Goal: Task Accomplishment & Management: Manage account settings

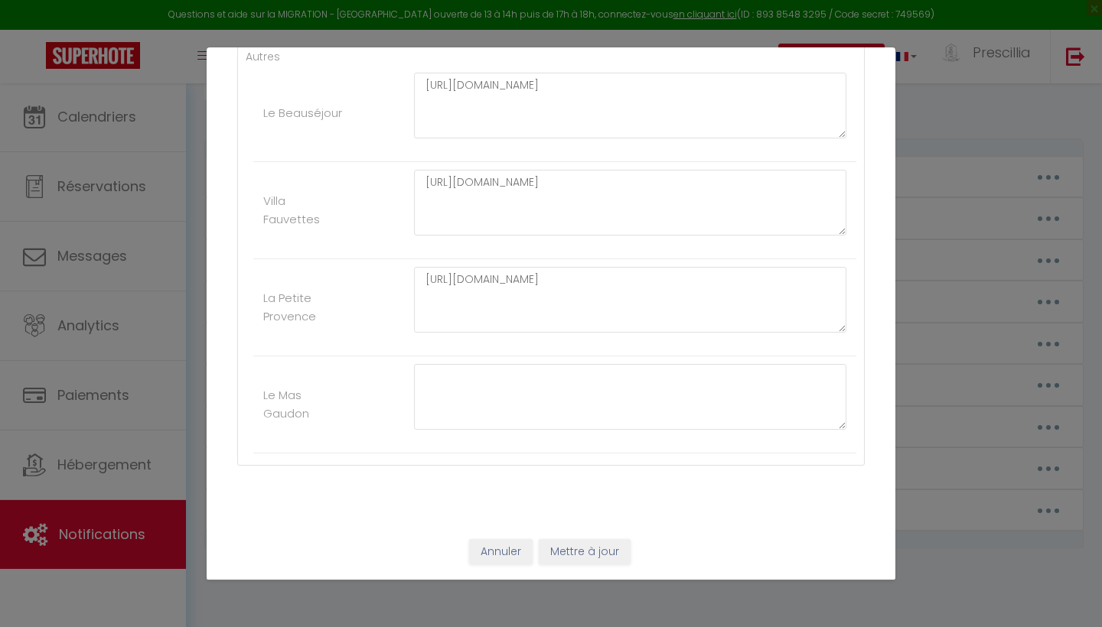
scroll to position [3068, 0]
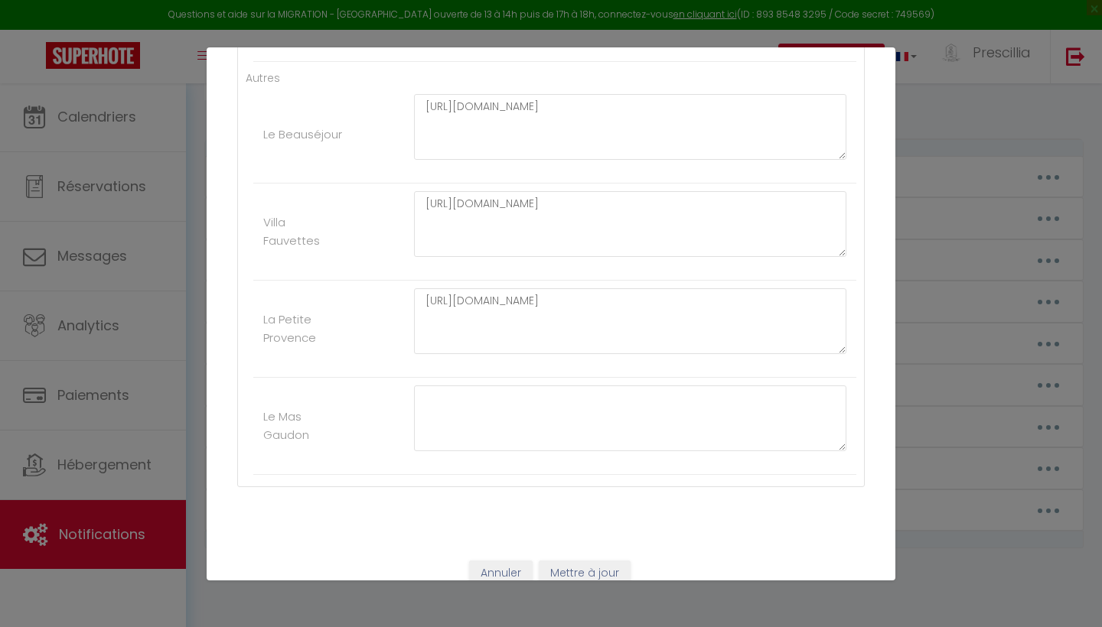
click at [594, 571] on button "Mettre à jour" at bounding box center [585, 574] width 92 height 26
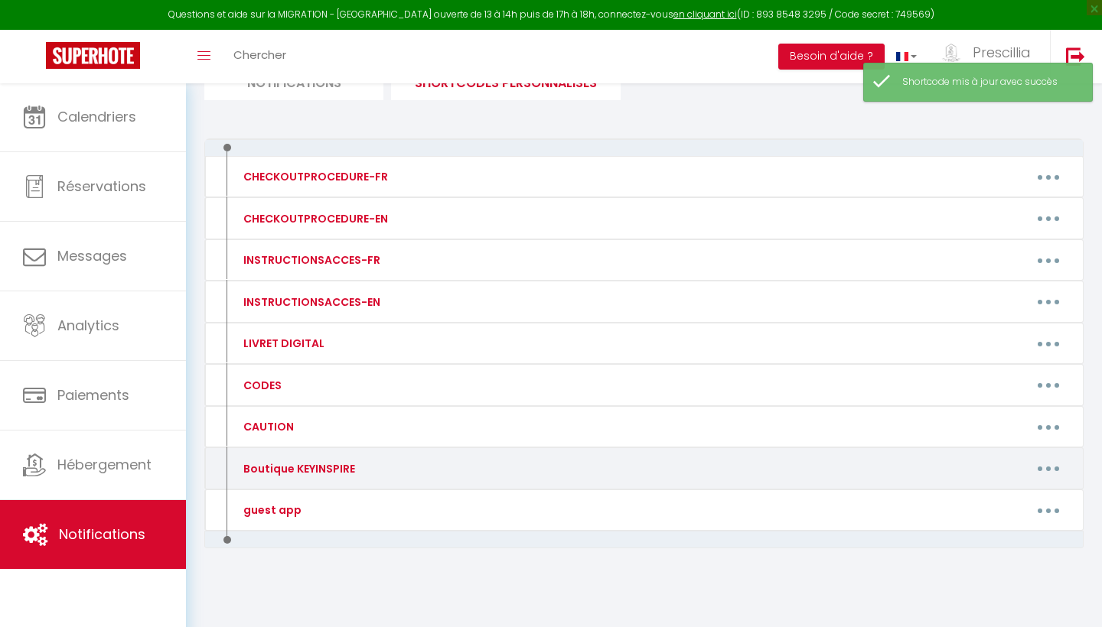
click at [1042, 462] on button "button" at bounding box center [1048, 469] width 43 height 24
click at [984, 494] on link "Editer" at bounding box center [1008, 503] width 113 height 26
type input "Boutique KEYINSPIRE"
type textarea "Boutique KEYINSPIRE"
type textarea "[URL][DOMAIN_NAME]"
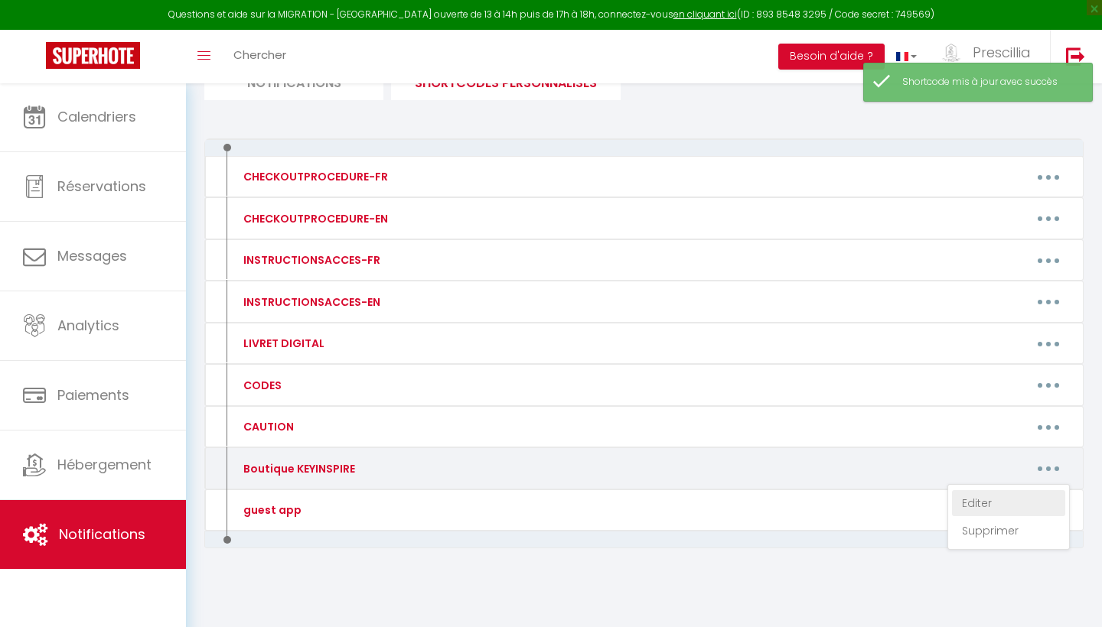
type textarea "[URL][DOMAIN_NAME]"
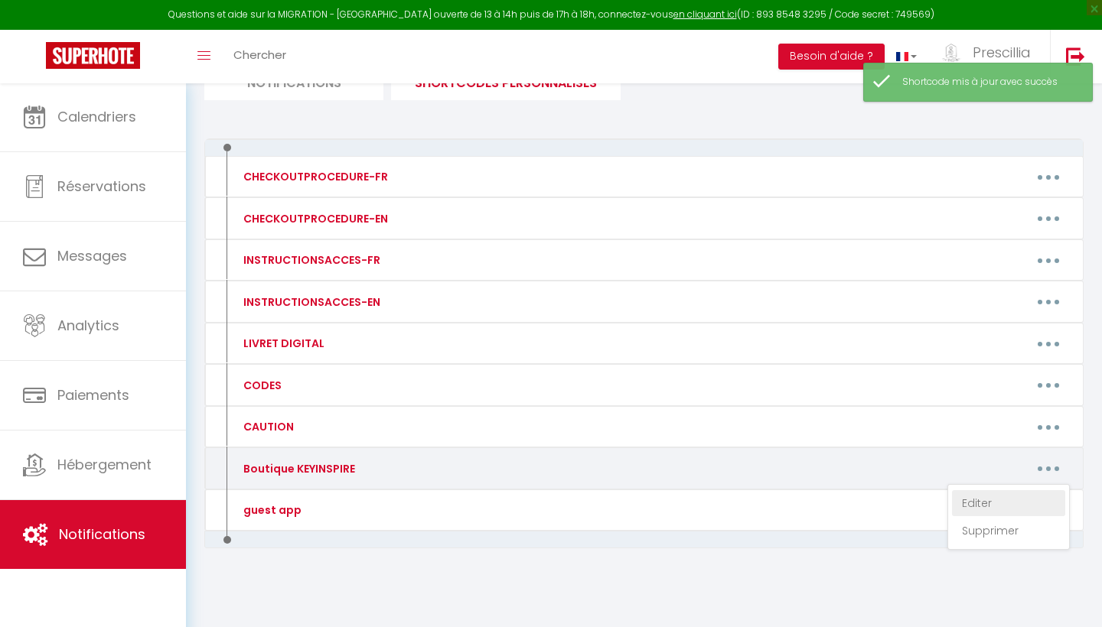
type textarea "[URL][DOMAIN_NAME]"
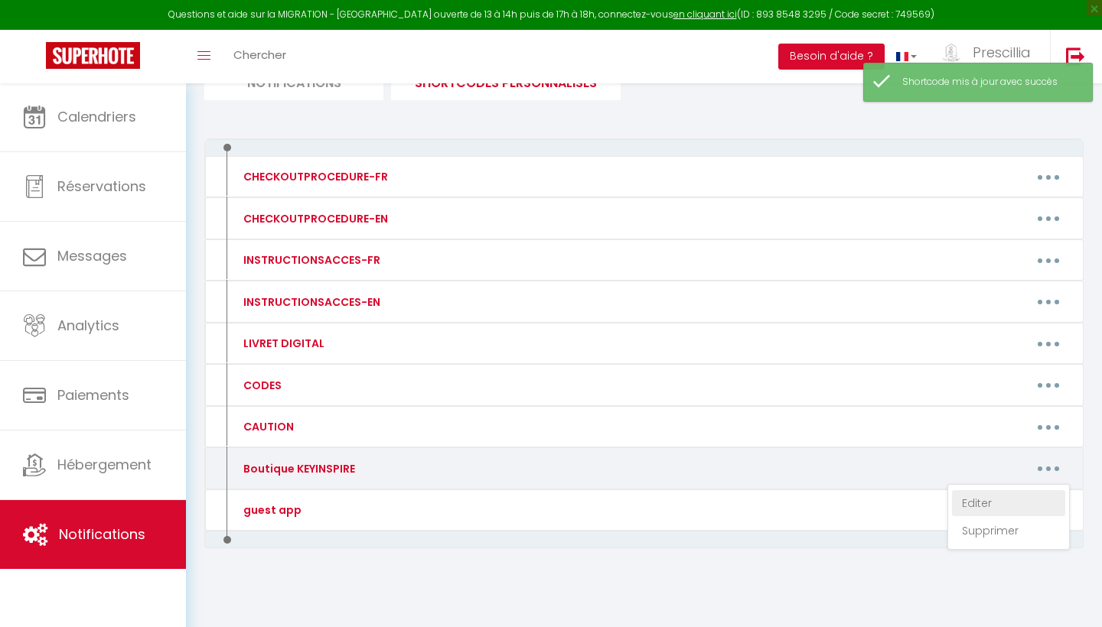
type textarea "[URL][DOMAIN_NAME]"
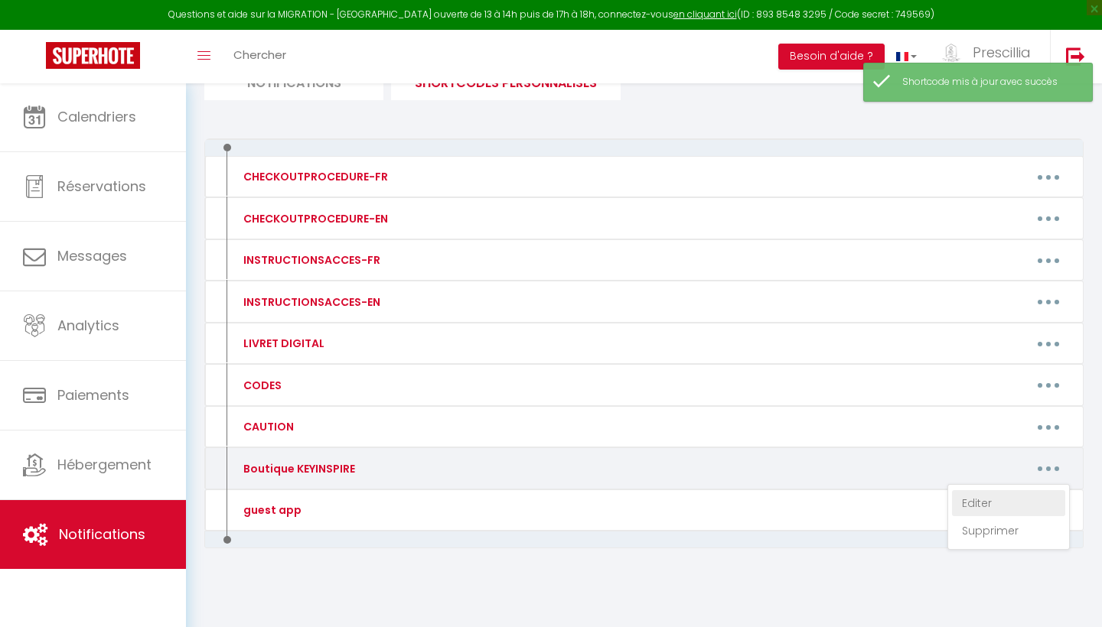
type textarea "[URL][DOMAIN_NAME]"
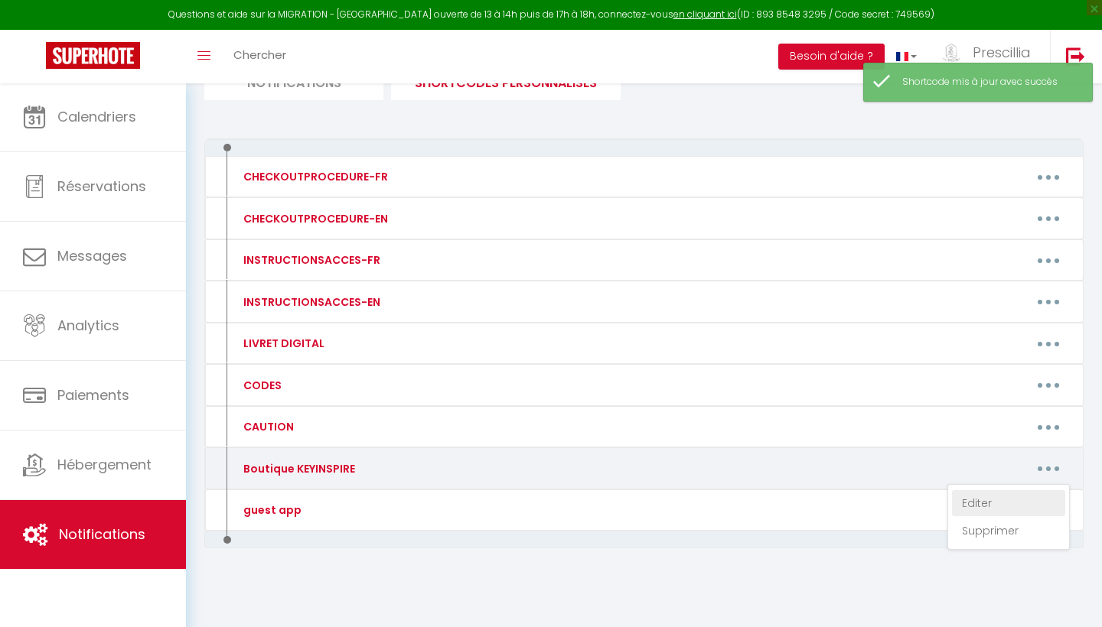
type textarea "[URL][DOMAIN_NAME]"
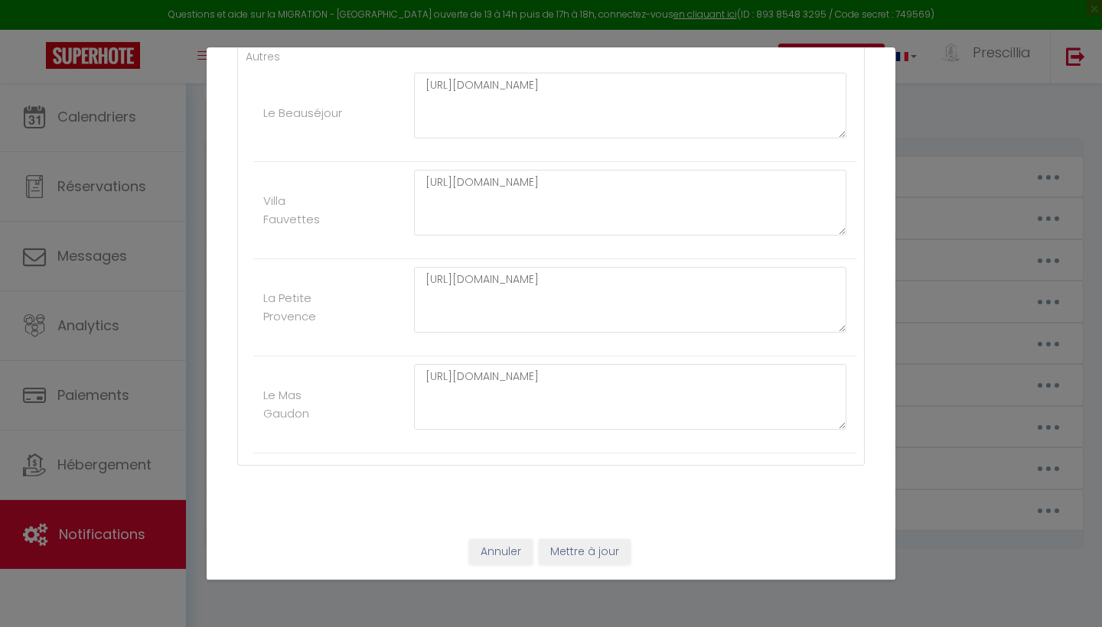
scroll to position [3089, 0]
click at [584, 556] on button "Mettre à jour" at bounding box center [585, 553] width 92 height 26
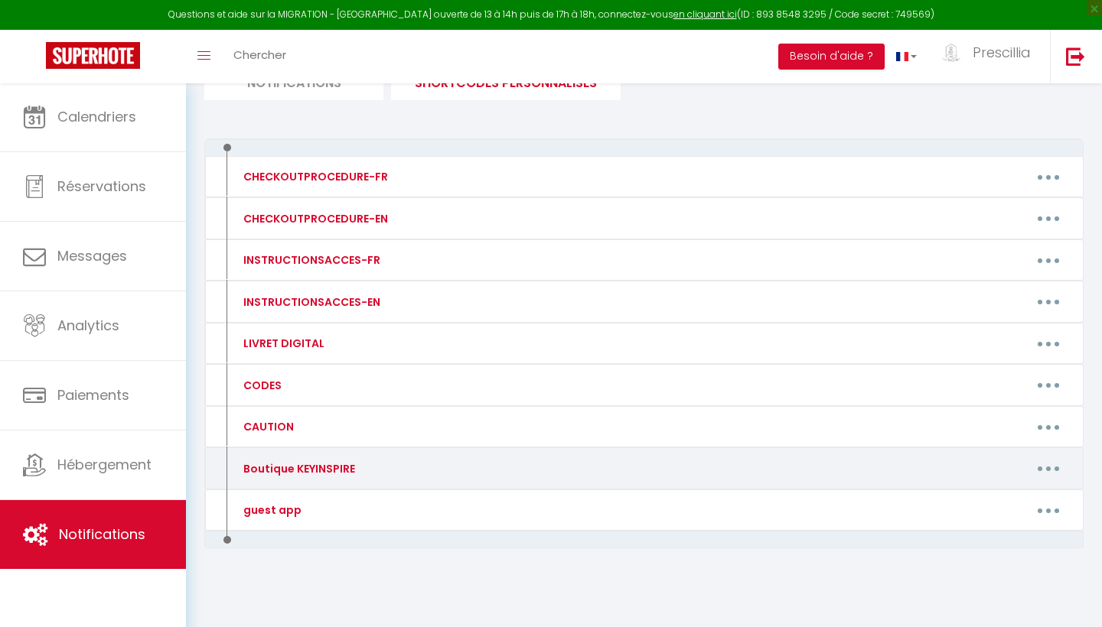
click at [1043, 464] on button "button" at bounding box center [1048, 469] width 43 height 24
click at [975, 503] on link "Editer" at bounding box center [1008, 503] width 113 height 26
type input "Boutique KEYINSPIRE"
type textarea "Boutique KEYINSPIRE"
type textarea "[URL][DOMAIN_NAME]"
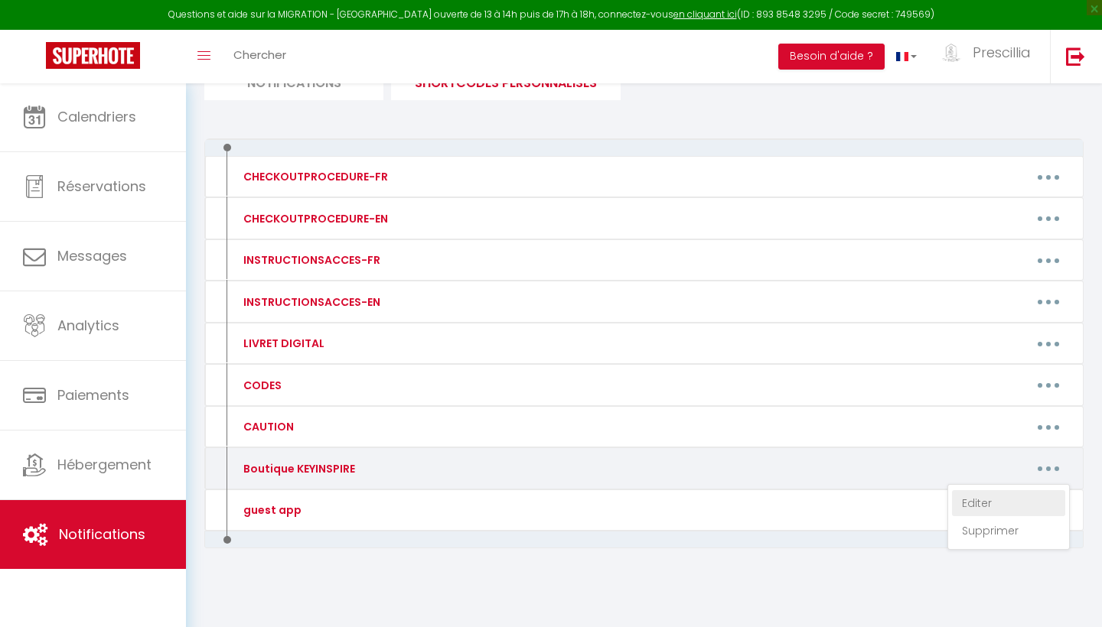
type textarea "[URL][DOMAIN_NAME]"
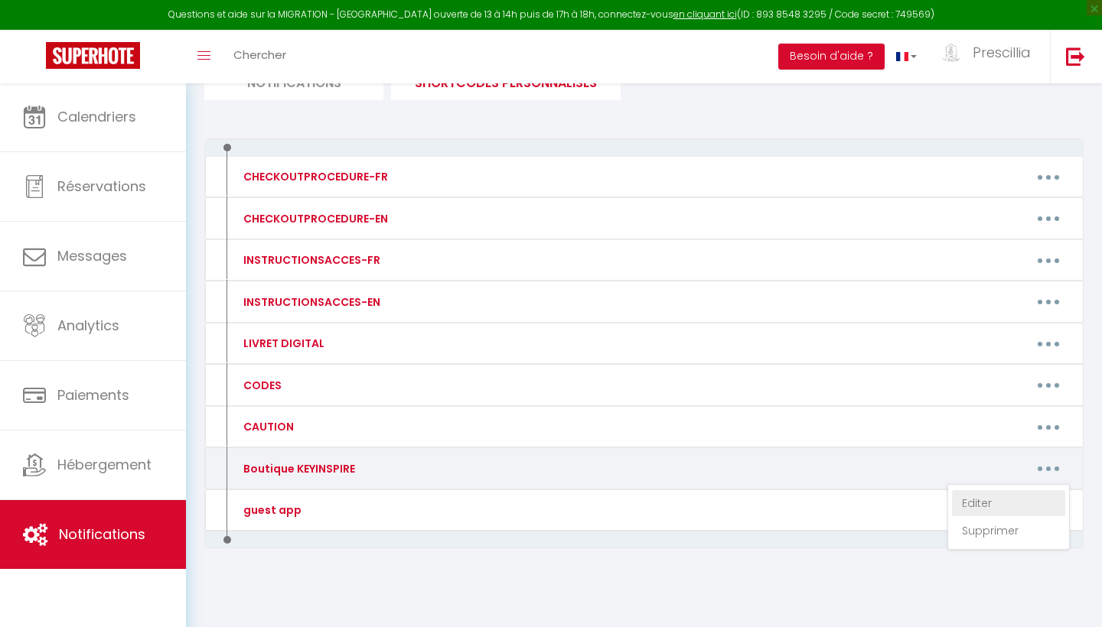
type textarea "[URL][DOMAIN_NAME]"
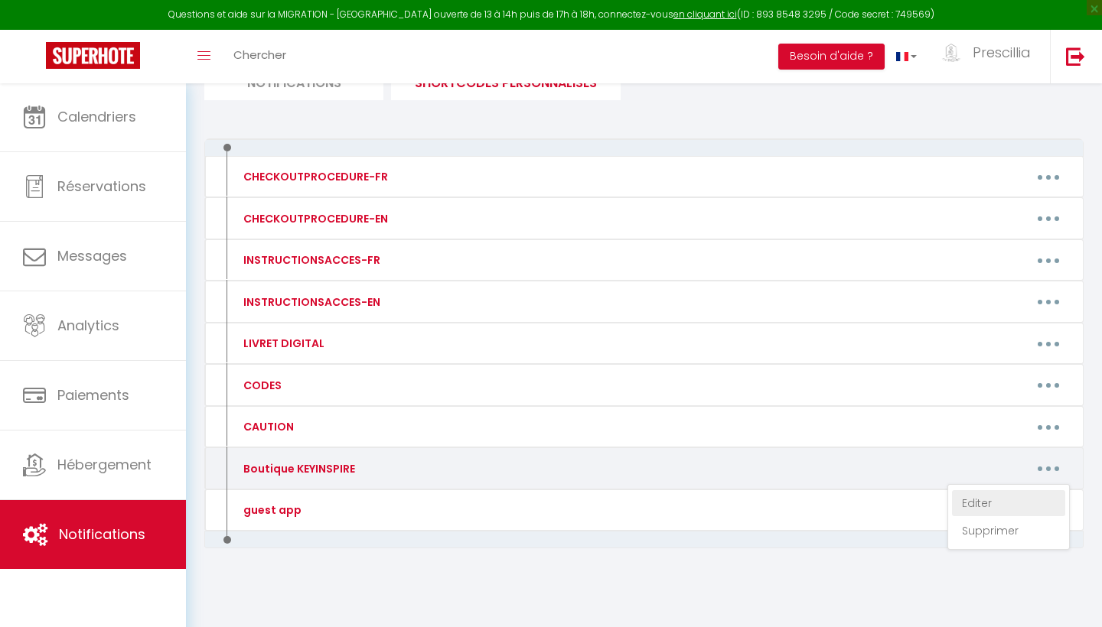
type textarea "[URL][DOMAIN_NAME]"
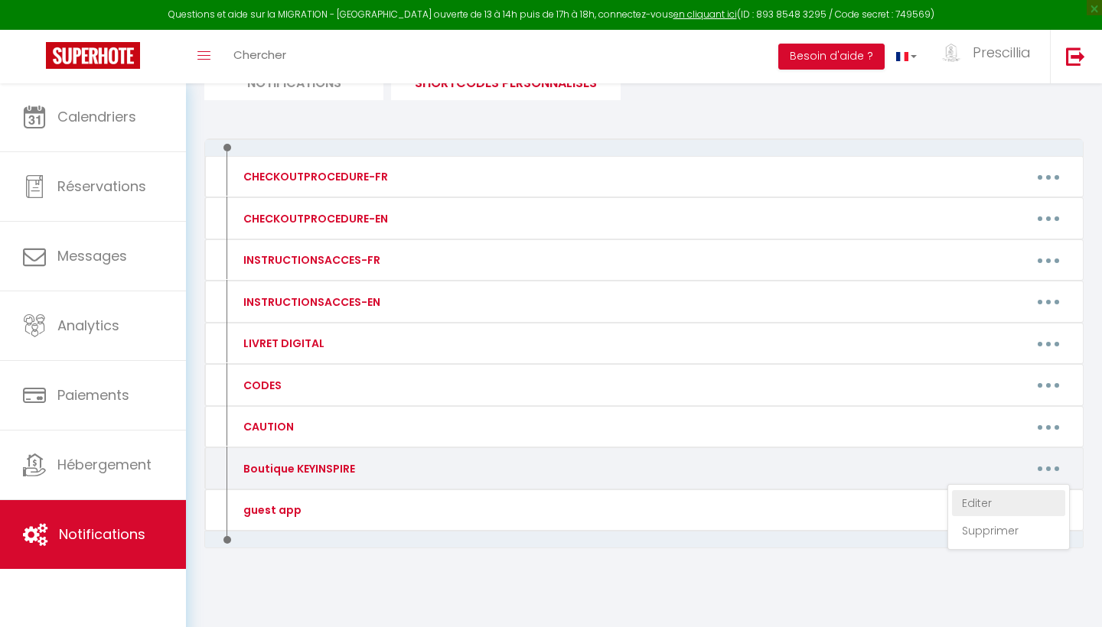
type textarea "[URL][DOMAIN_NAME]"
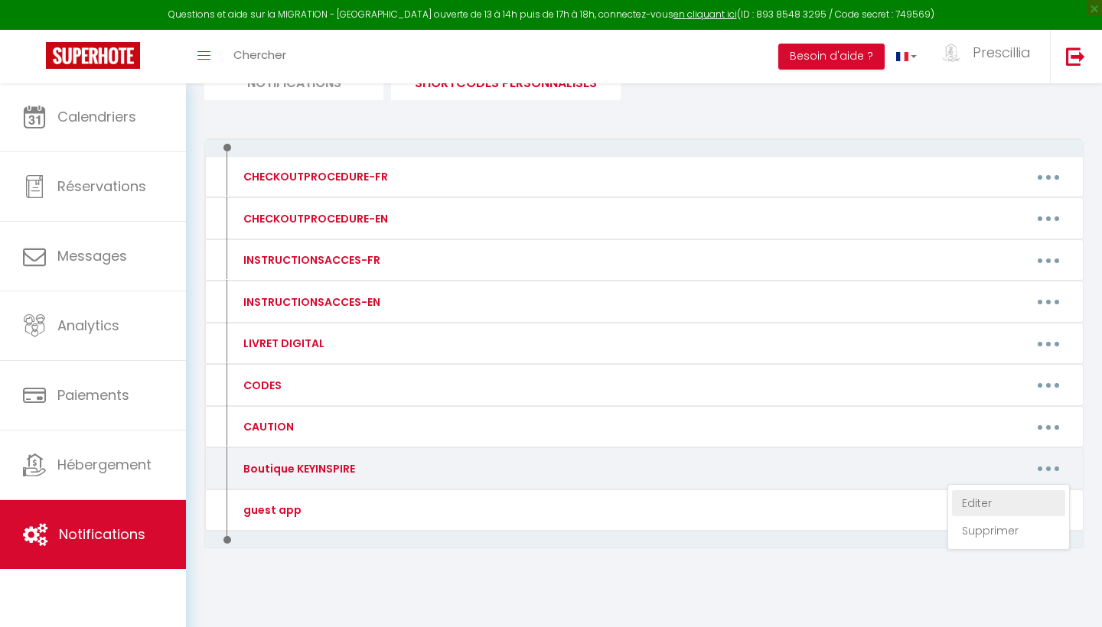
type textarea "[URL][DOMAIN_NAME]"
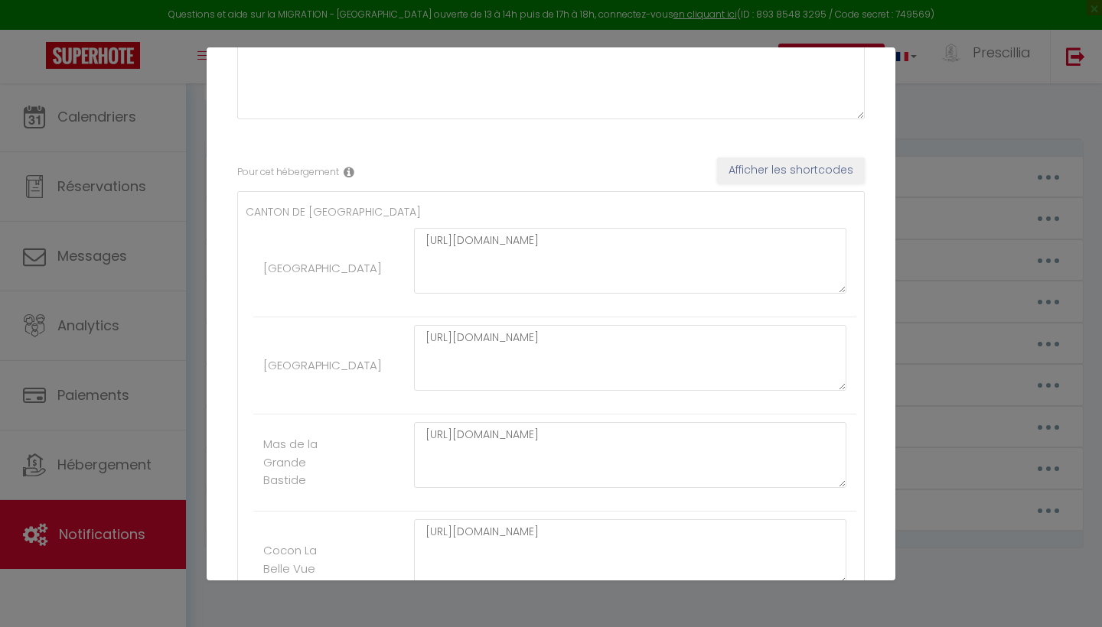
scroll to position [174, 0]
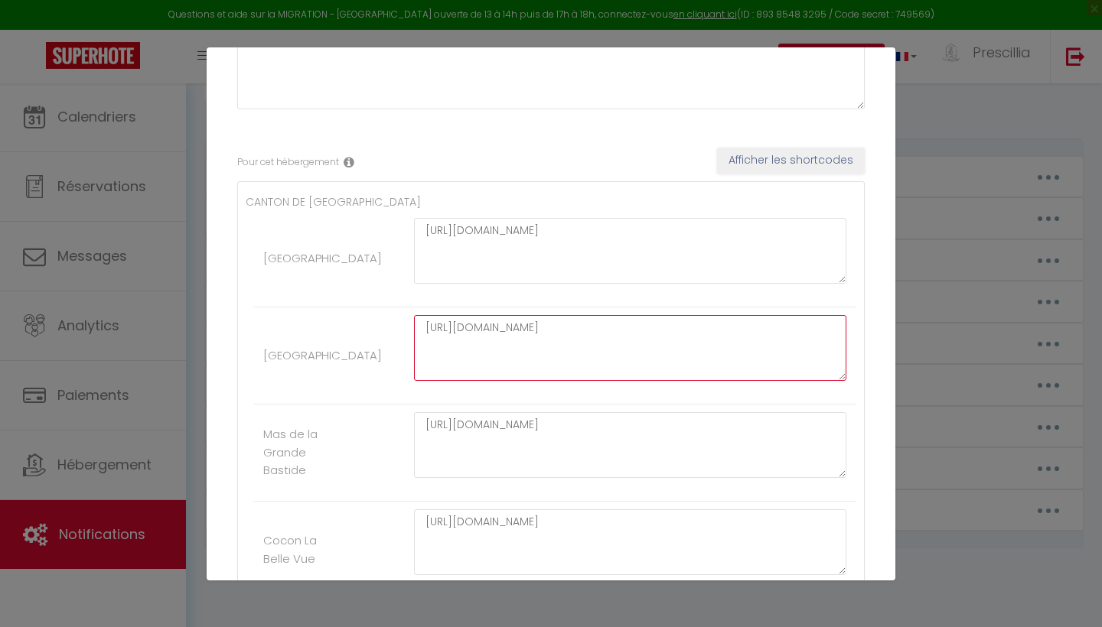
click at [679, 334] on textarea "[URL][DOMAIN_NAME]" at bounding box center [630, 348] width 432 height 66
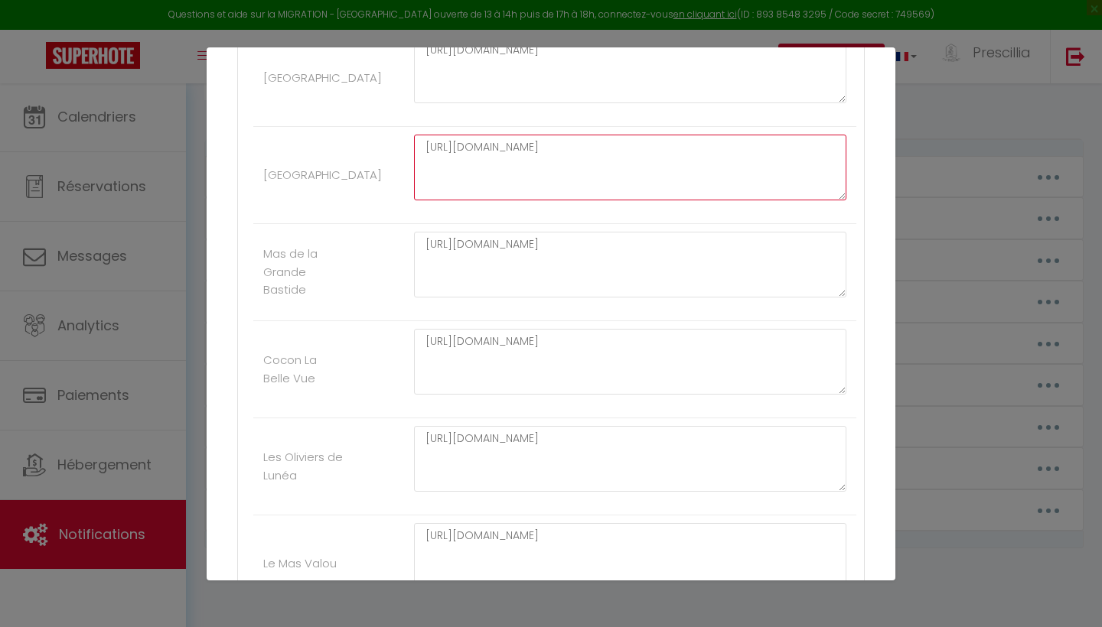
scroll to position [369, 0]
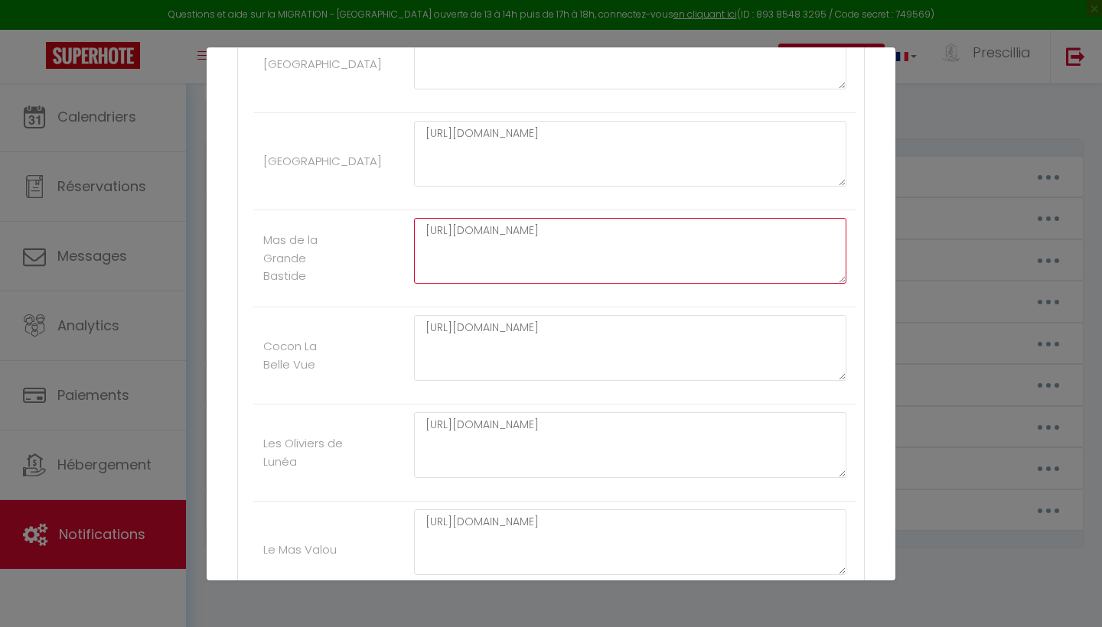
click at [667, 248] on textarea "[URL][DOMAIN_NAME]" at bounding box center [630, 251] width 432 height 66
click at [666, 233] on textarea "[URL][DOMAIN_NAME]" at bounding box center [630, 251] width 432 height 66
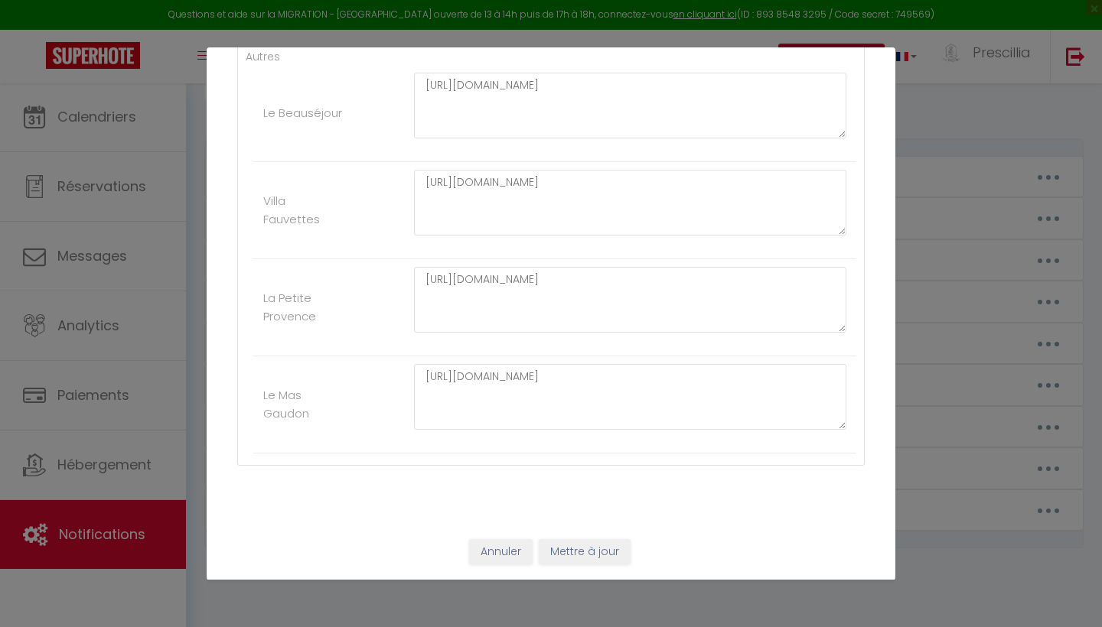
scroll to position [3089, 0]
click at [589, 545] on button "Mettre à jour" at bounding box center [585, 553] width 92 height 26
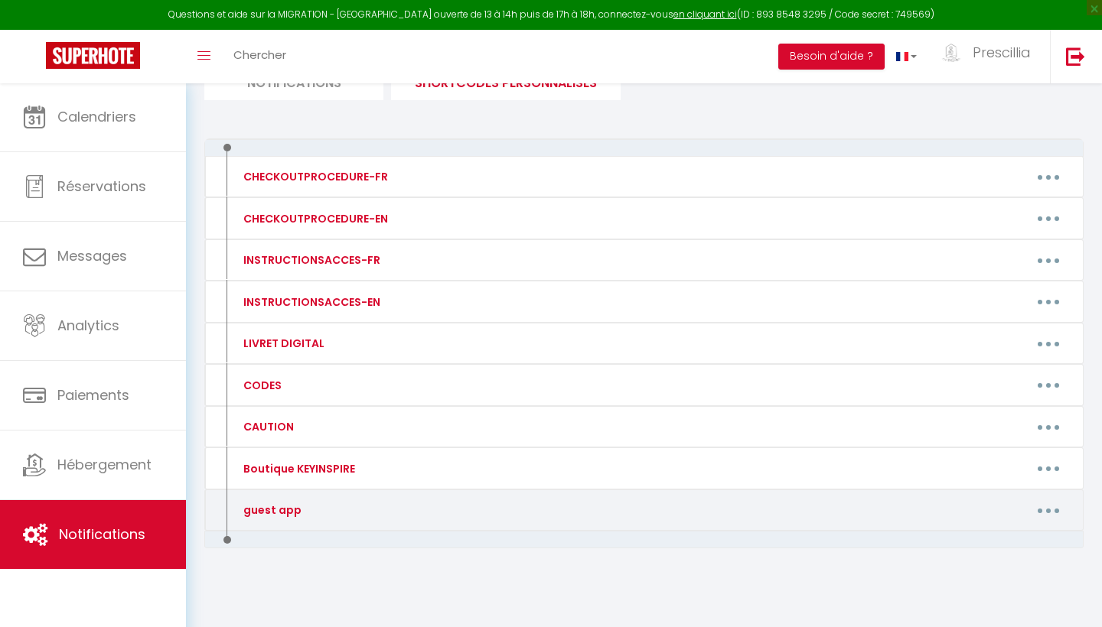
click at [1048, 509] on icon "button" at bounding box center [1048, 511] width 5 height 5
click at [983, 535] on link "Editer" at bounding box center [1008, 545] width 113 height 26
type input "guest app"
type textarea "guest app cozy up"
type textarea "[URL][DOMAIN_NAME]"
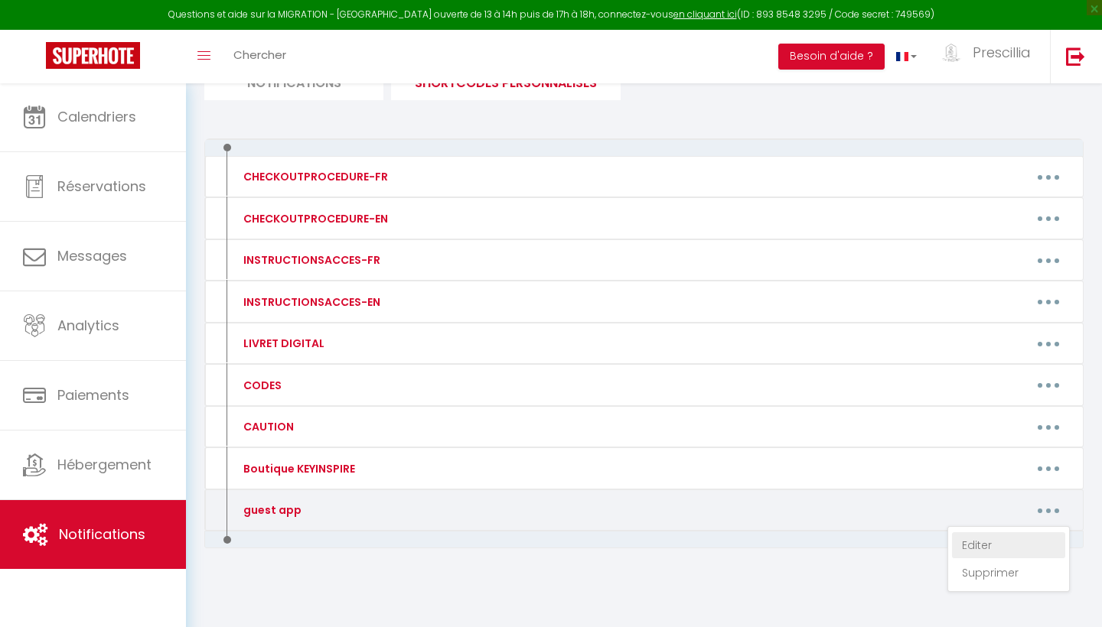
type textarea "[URL][DOMAIN_NAME]"
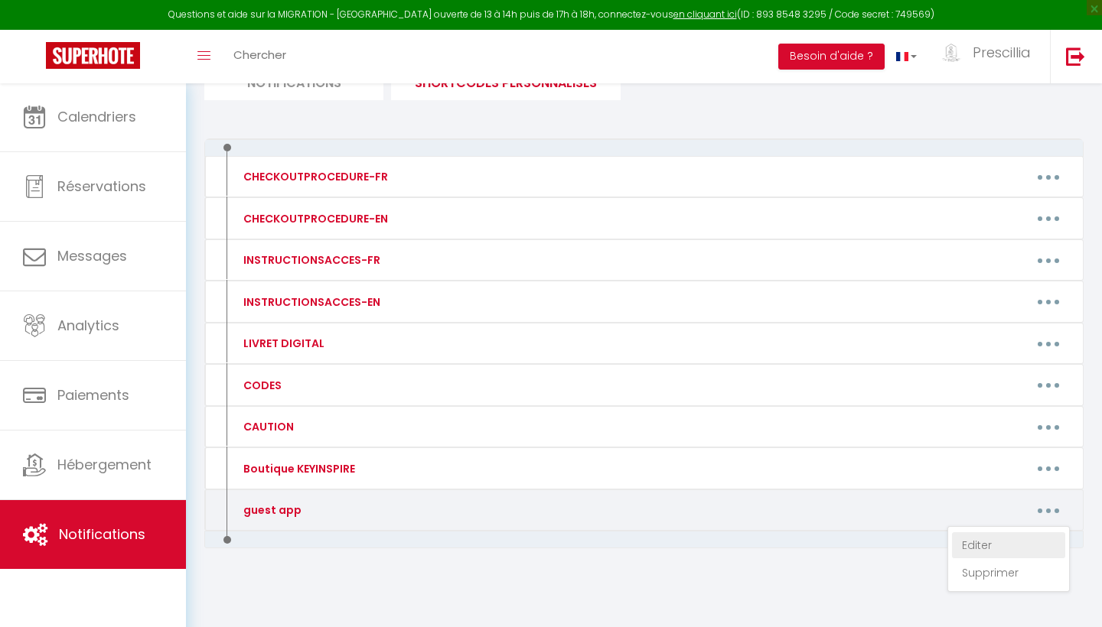
type textarea "[URL][DOMAIN_NAME]"
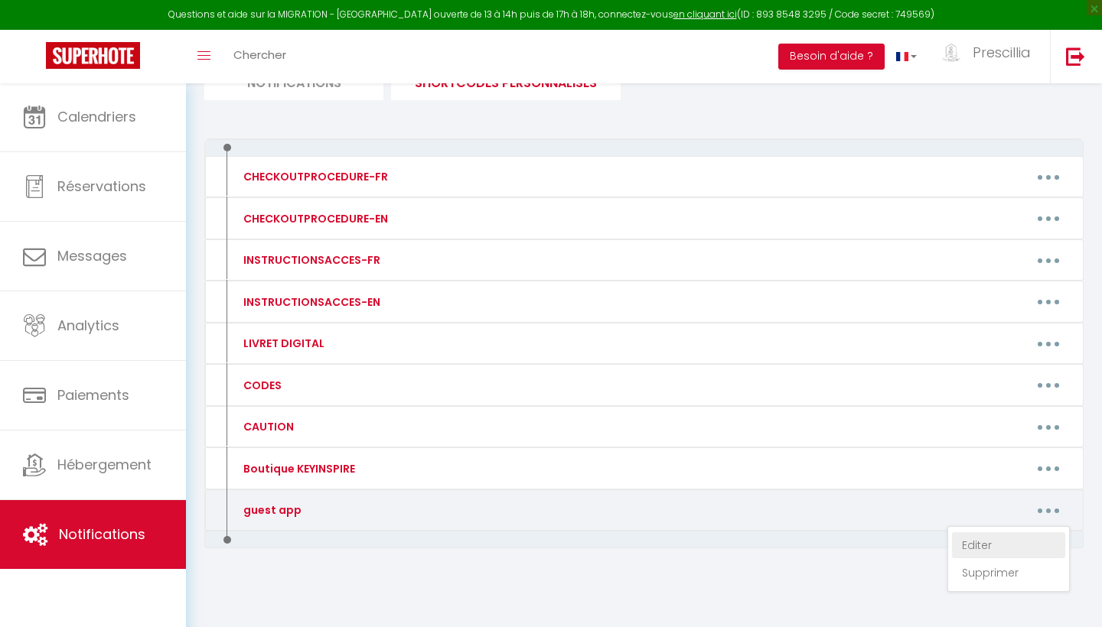
type textarea "[URL][DOMAIN_NAME]"
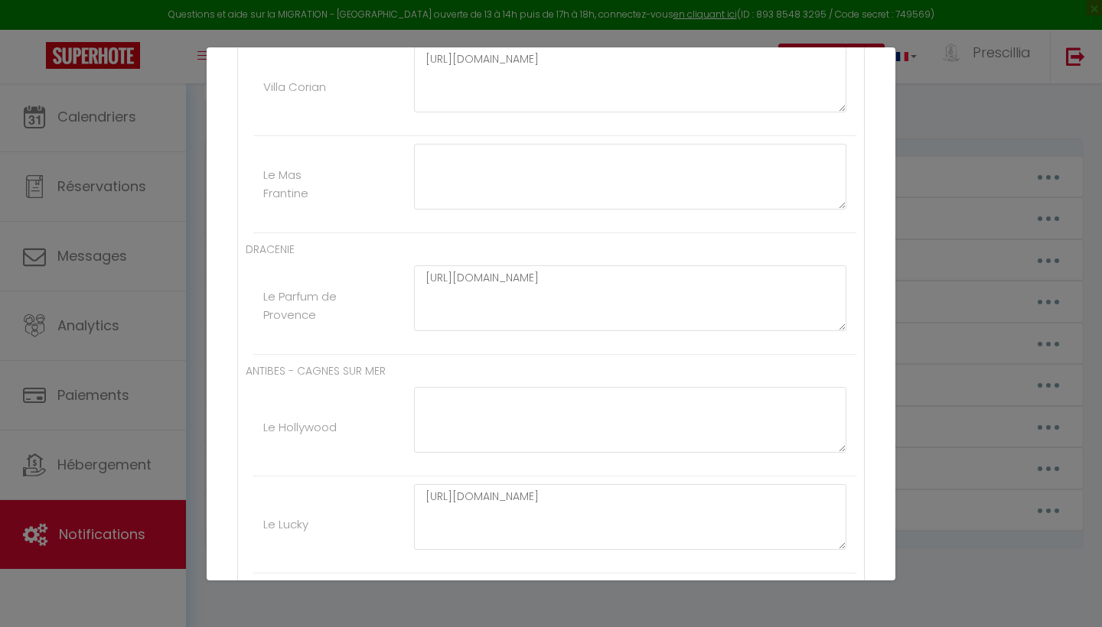
scroll to position [1788, 0]
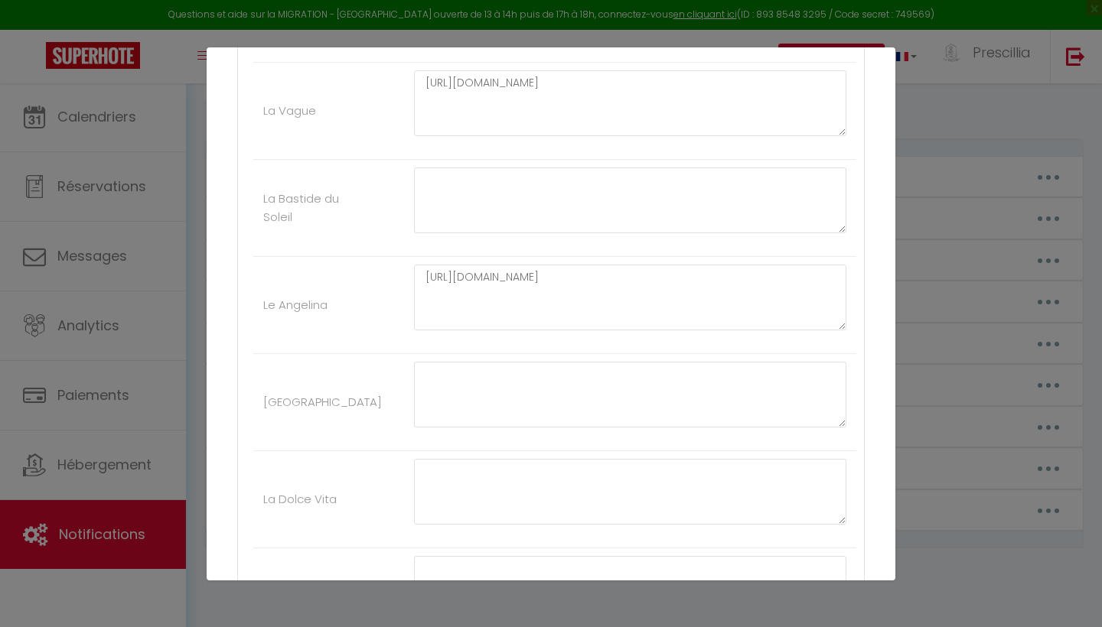
scroll to position [1001, 0]
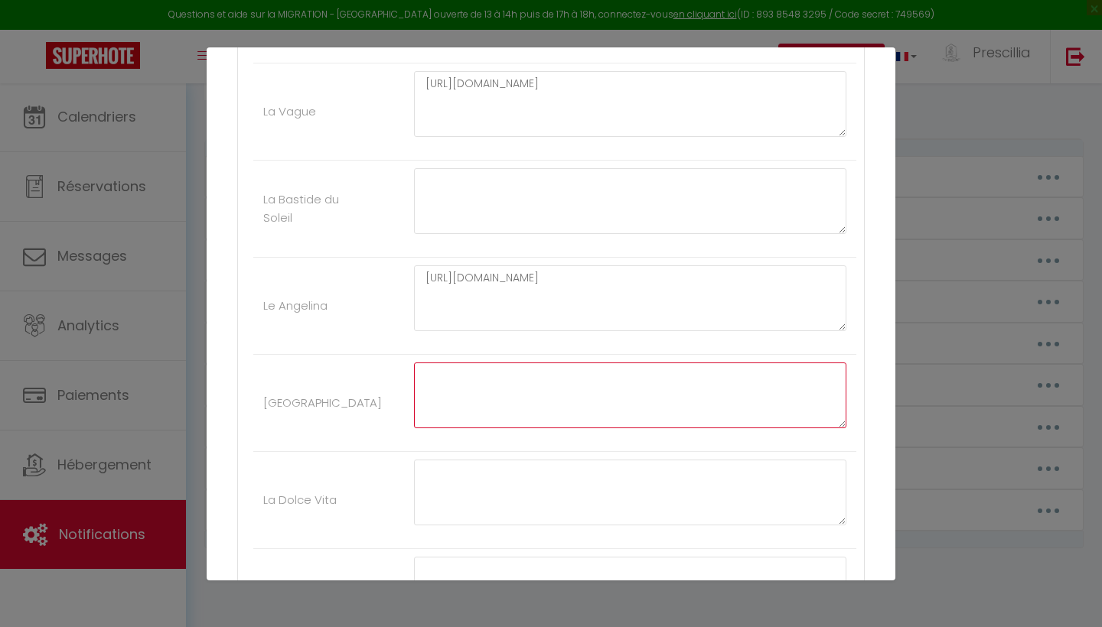
click at [454, 378] on textarea at bounding box center [630, 396] width 432 height 66
paste textarea "[URL][DOMAIN_NAME]"
type textarea "[URL][DOMAIN_NAME]"
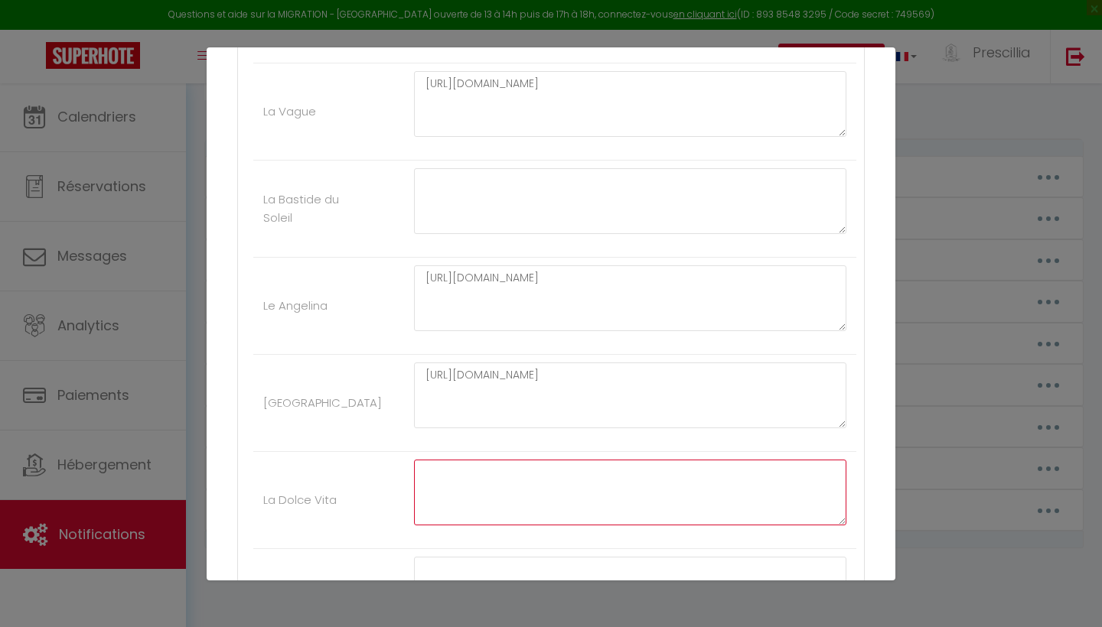
click at [450, 467] on textarea at bounding box center [630, 493] width 432 height 66
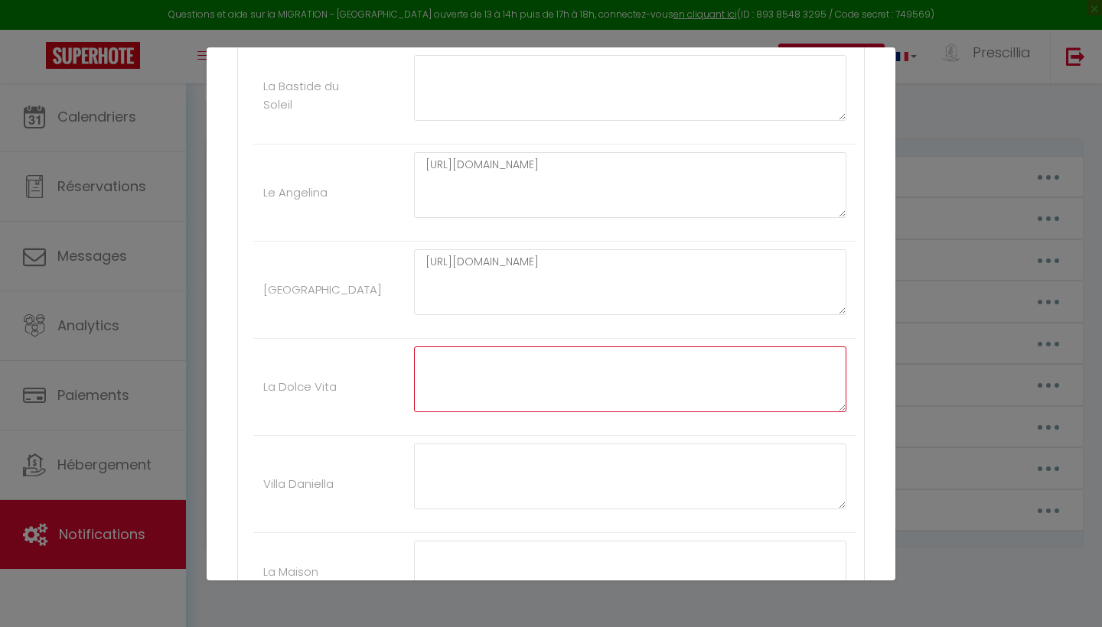
scroll to position [1114, 0]
paste textarea "[URL][DOMAIN_NAME]"
type textarea "[URL][DOMAIN_NAME]"
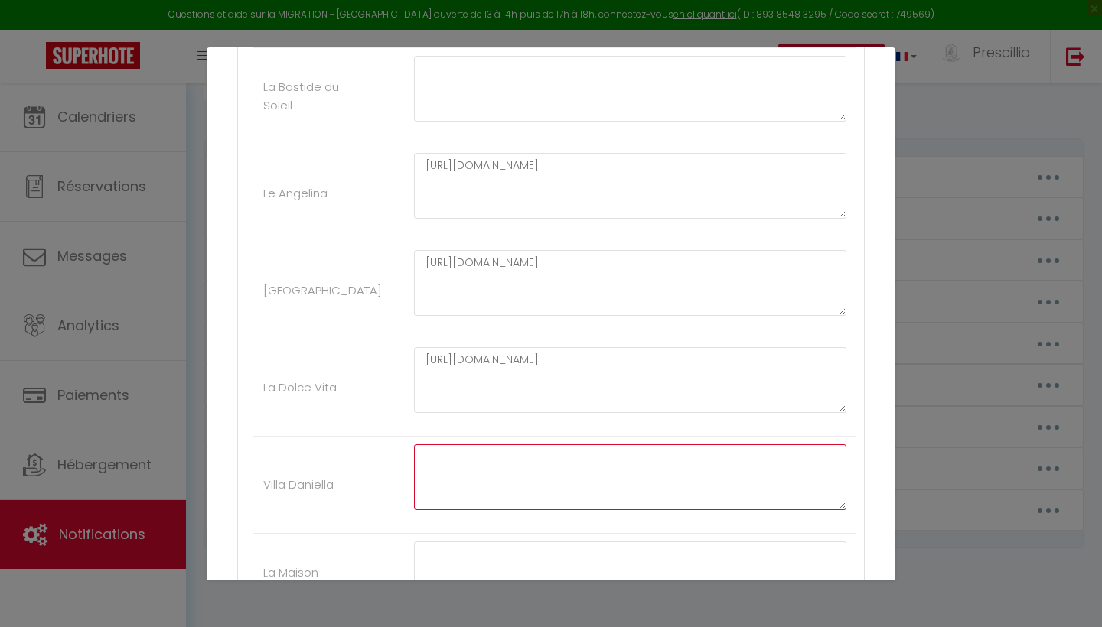
click at [508, 452] on textarea at bounding box center [630, 477] width 432 height 66
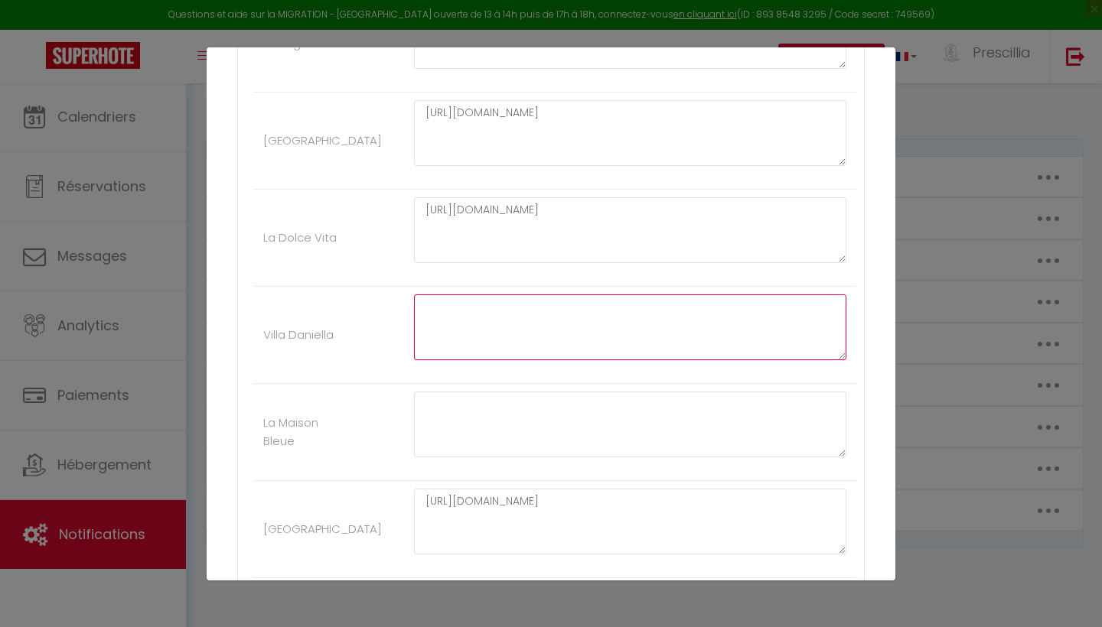
scroll to position [1270, 0]
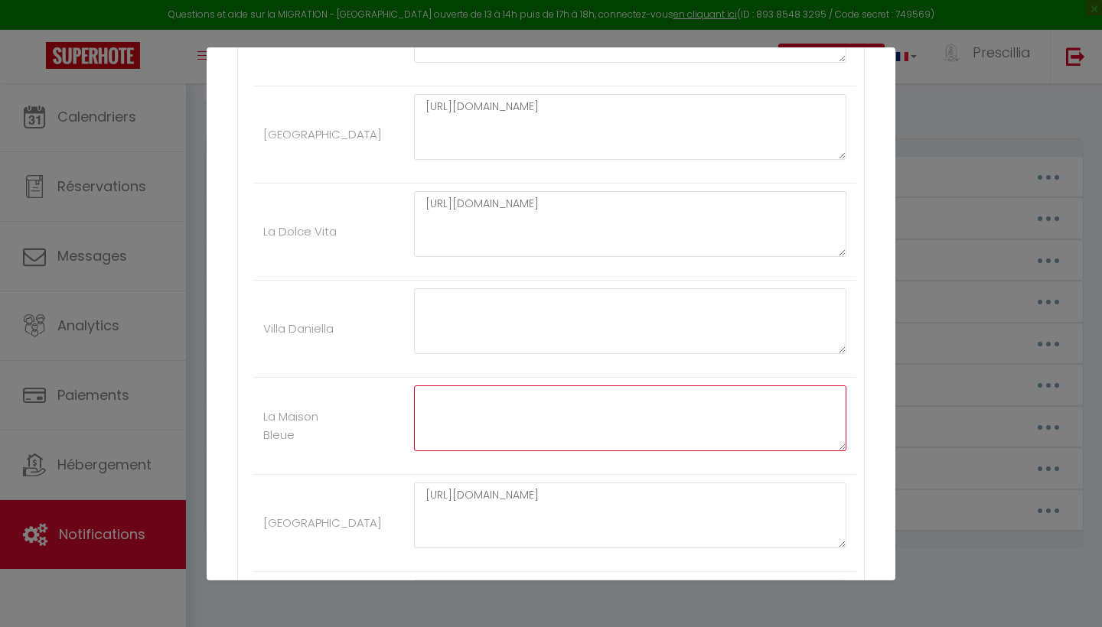
click at [477, 403] on textarea at bounding box center [630, 419] width 432 height 66
paste textarea "[URL][DOMAIN_NAME]"
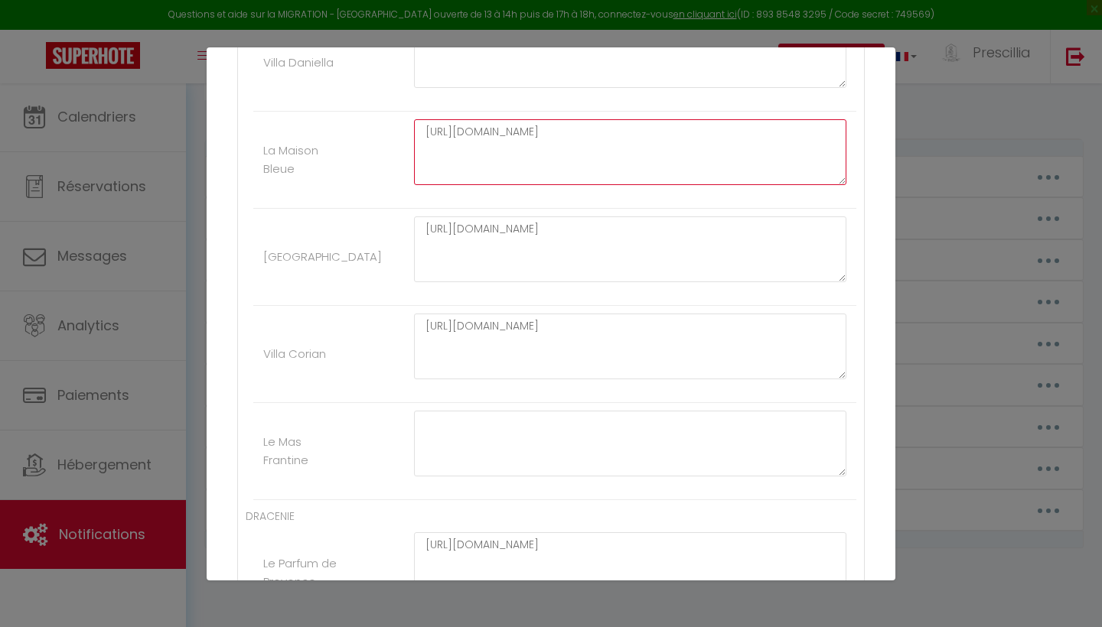
scroll to position [1563, 0]
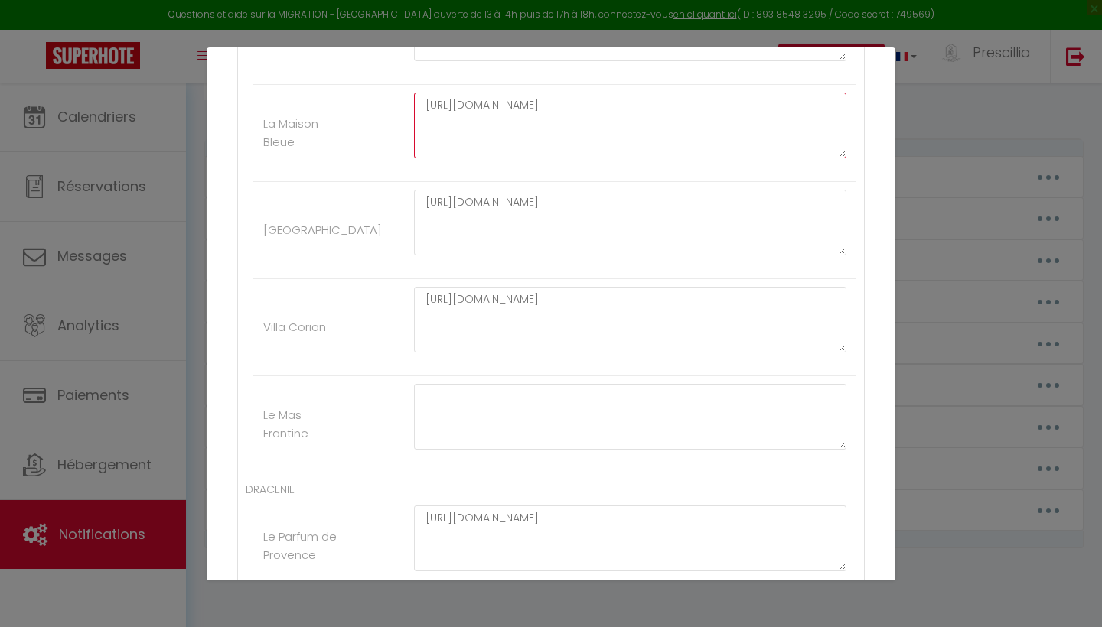
type textarea "[URL][DOMAIN_NAME]"
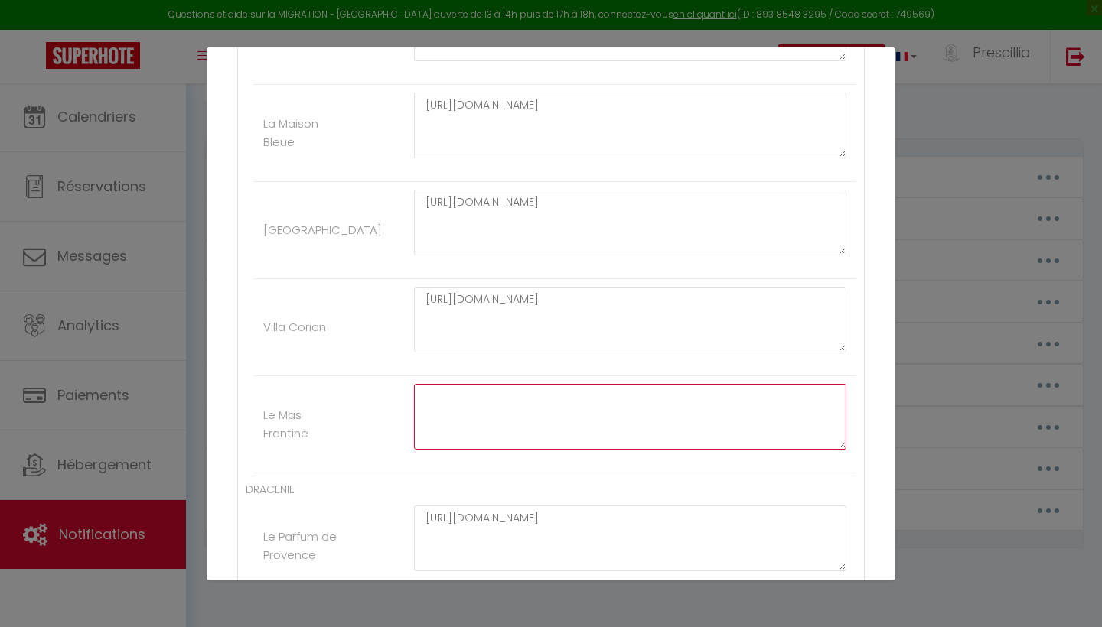
click at [477, 427] on textarea at bounding box center [630, 417] width 432 height 66
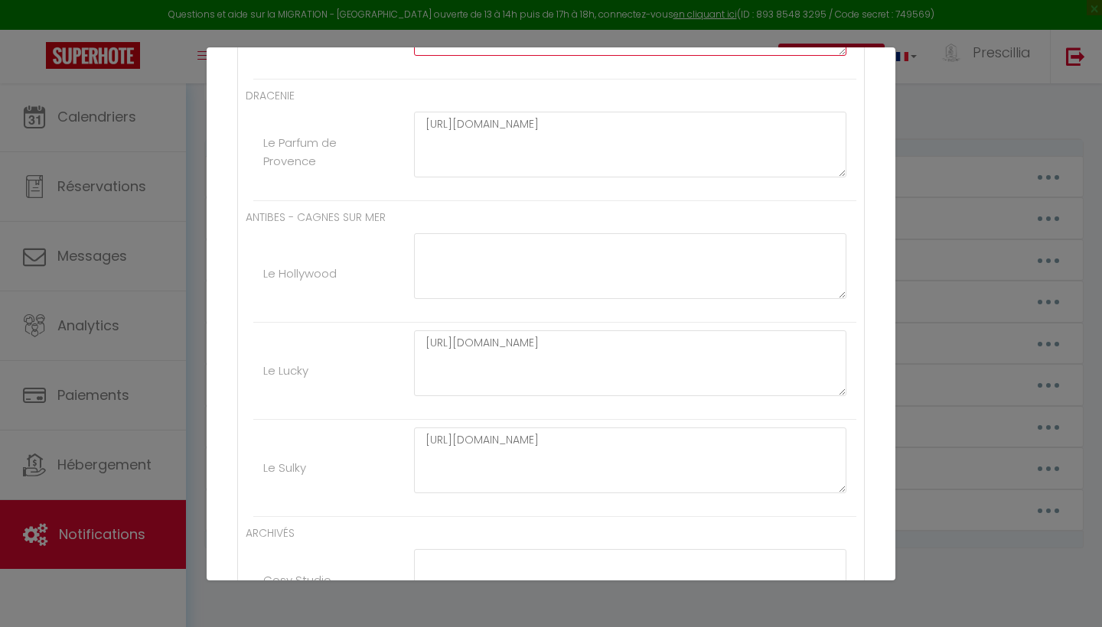
scroll to position [1958, 0]
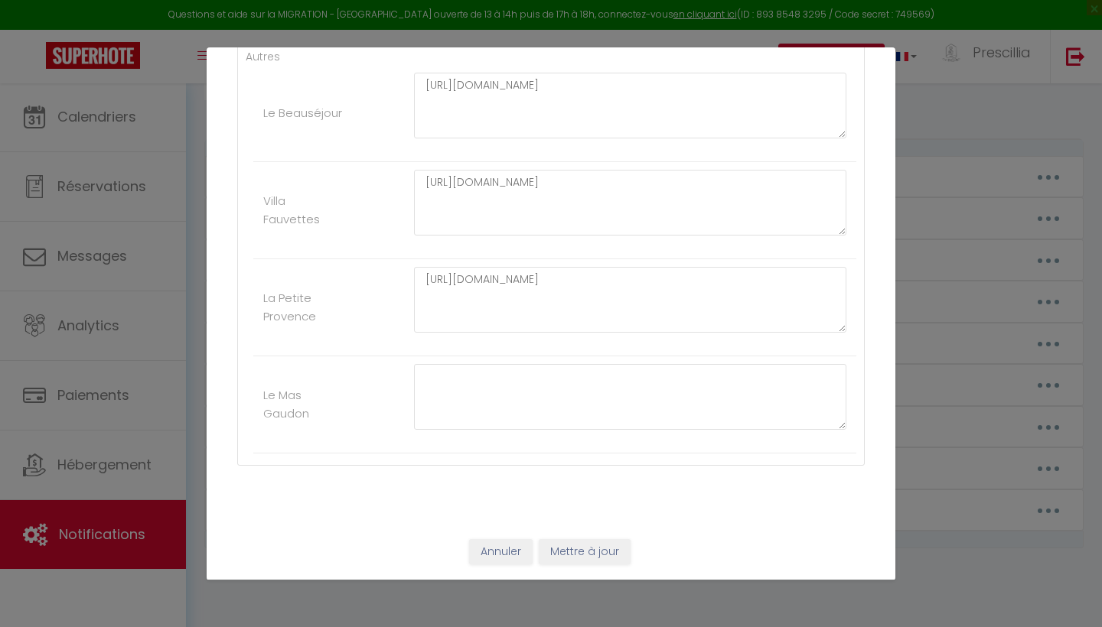
scroll to position [3089, 0]
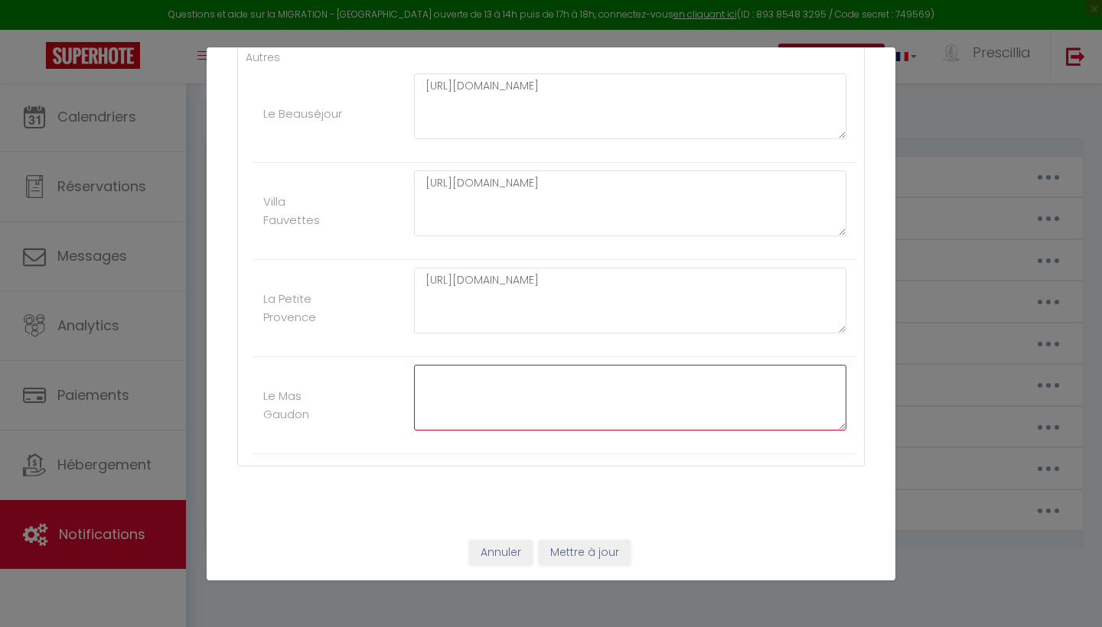
paste textarea "[URL][DOMAIN_NAME]"
type textarea "[URL][DOMAIN_NAME]"
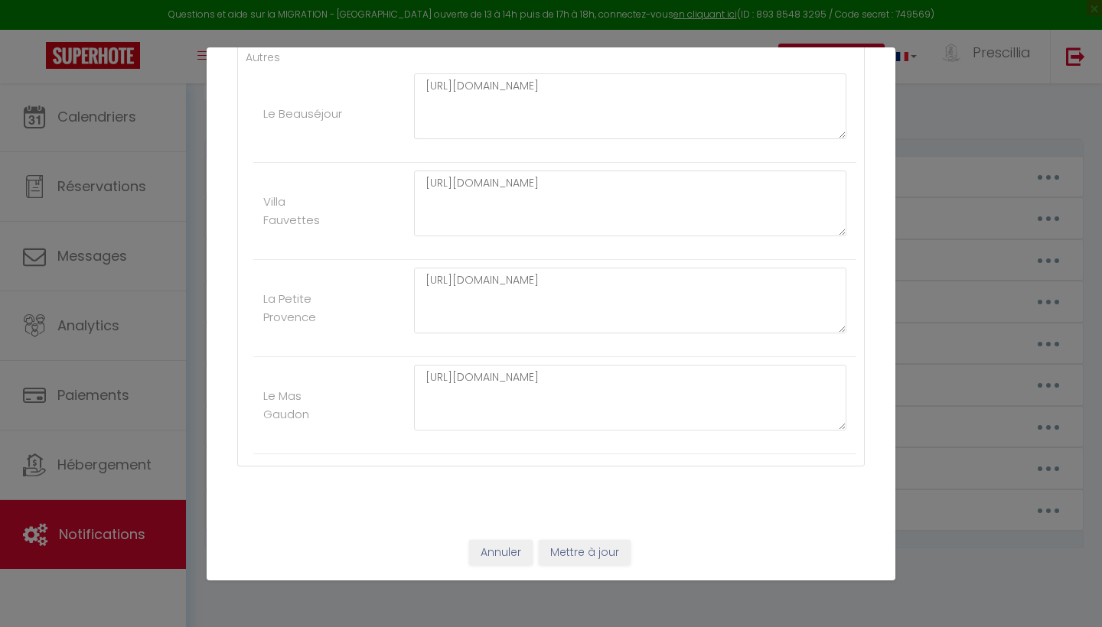
click at [578, 548] on button "Mettre à jour" at bounding box center [585, 553] width 92 height 26
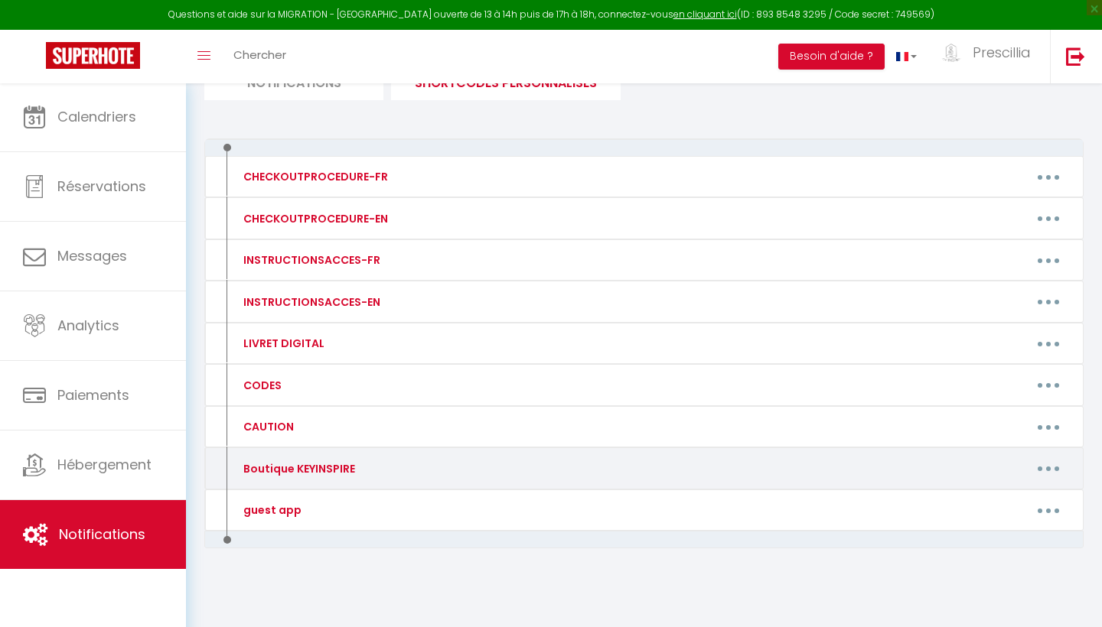
click at [1052, 467] on button "button" at bounding box center [1048, 469] width 43 height 24
click at [982, 508] on link "Editer" at bounding box center [1008, 503] width 113 height 26
type input "Boutique KEYINSPIRE"
type textarea "Boutique KEYINSPIRE"
type textarea "[URL][DOMAIN_NAME]"
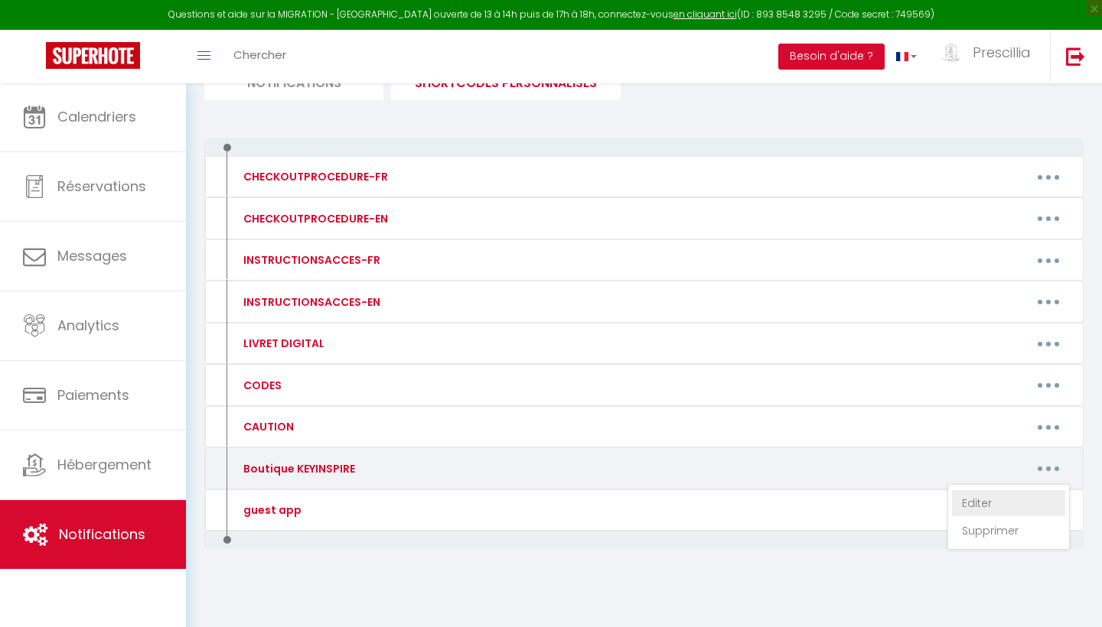
type textarea "[URL][DOMAIN_NAME]"
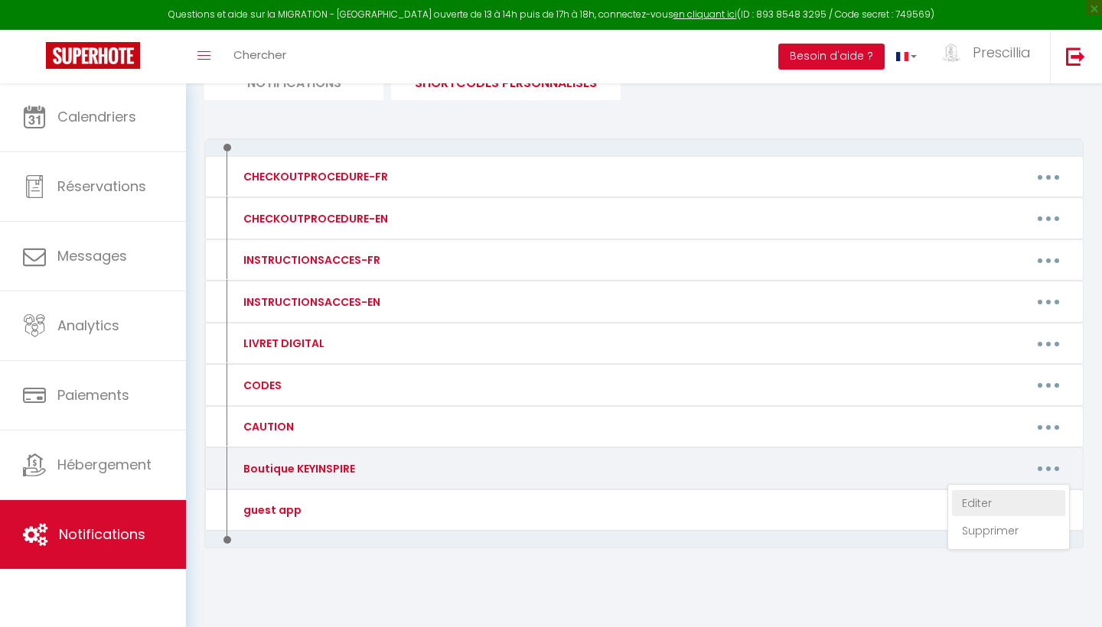
type textarea "[URL][DOMAIN_NAME]"
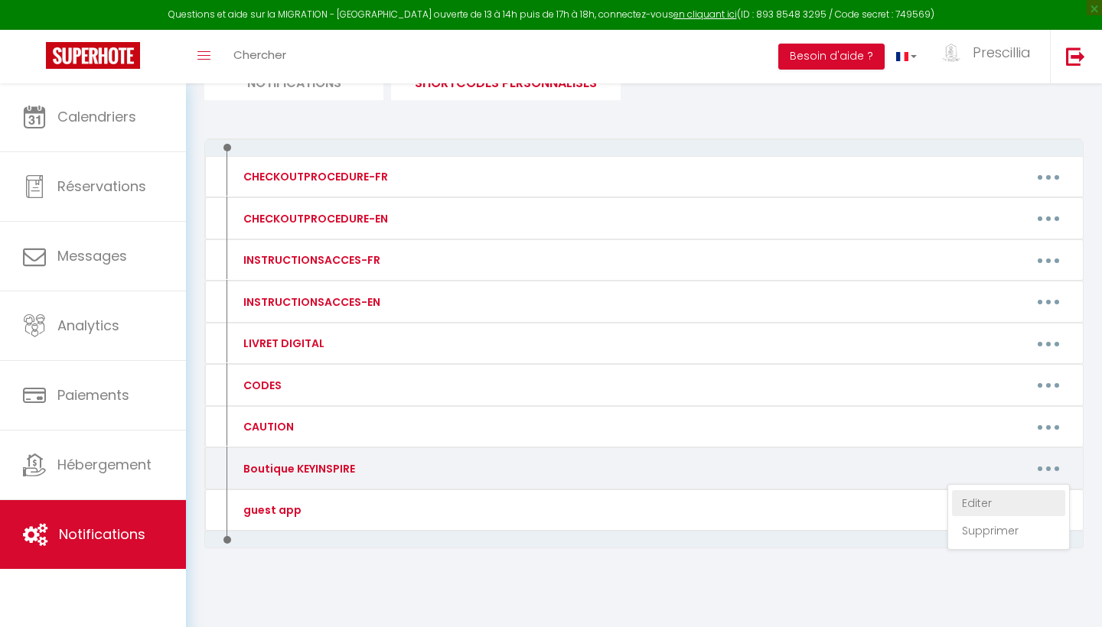
type textarea "[URL][DOMAIN_NAME]"
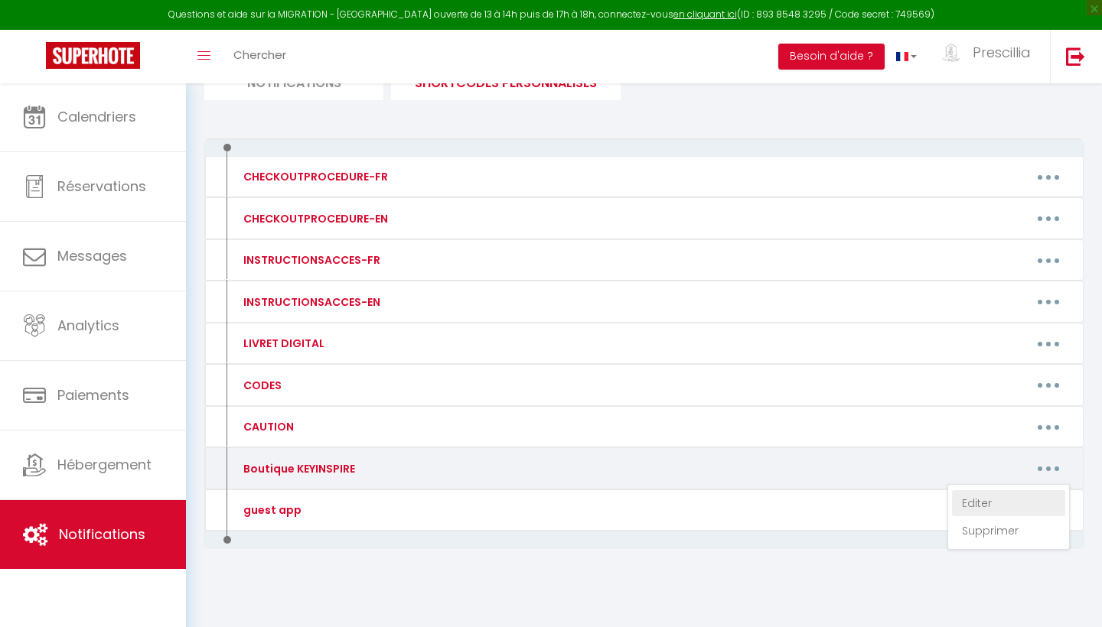
type textarea "[URL][DOMAIN_NAME]"
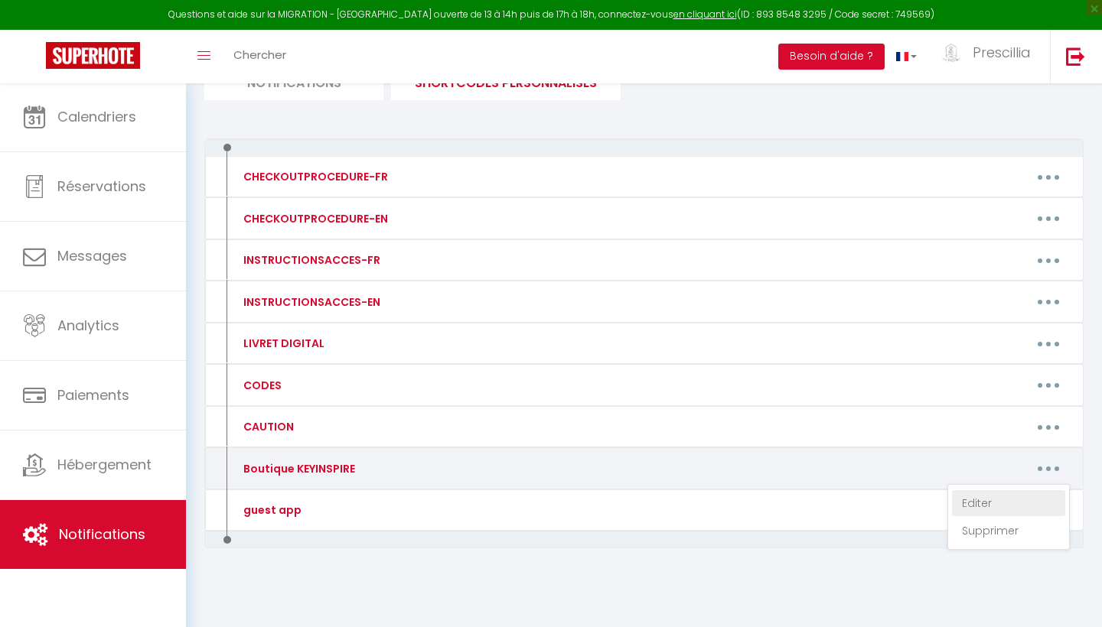
type textarea "[URL][DOMAIN_NAME]"
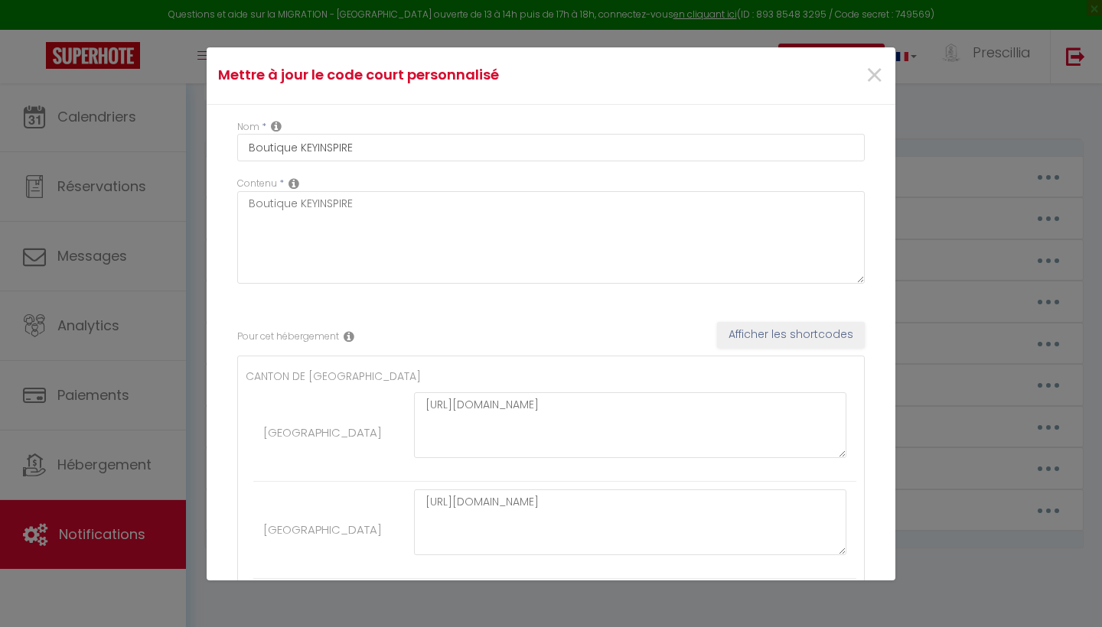
scroll to position [0, 0]
click at [298, 148] on input "Boutique KEYINSPIRE" at bounding box center [550, 148] width 627 height 28
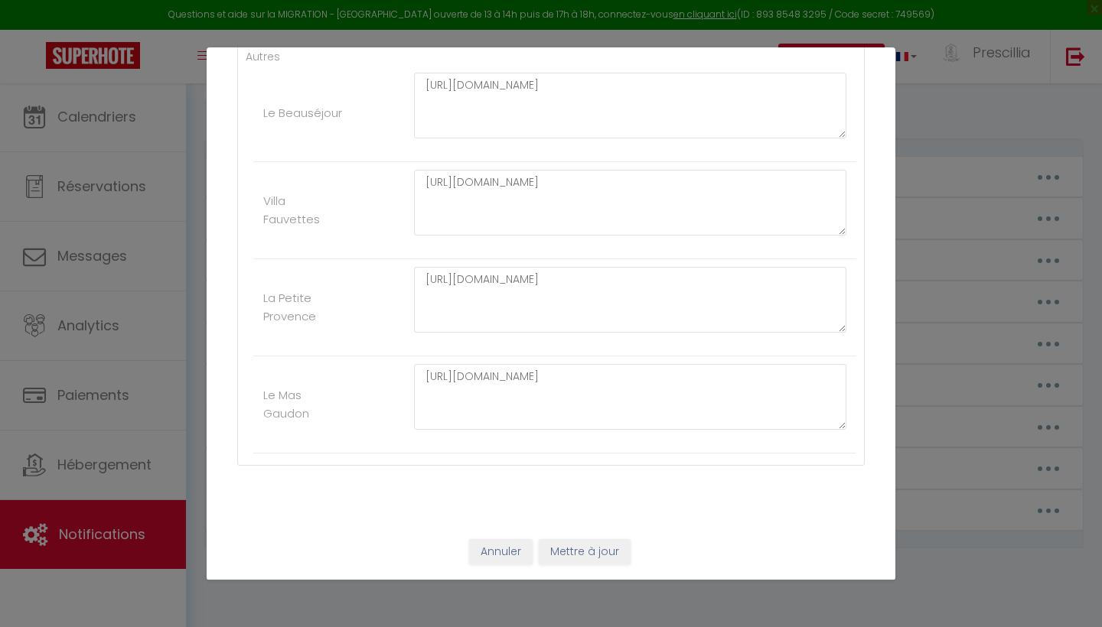
scroll to position [3089, 0]
click at [601, 546] on button "Mettre à jour" at bounding box center [585, 553] width 92 height 26
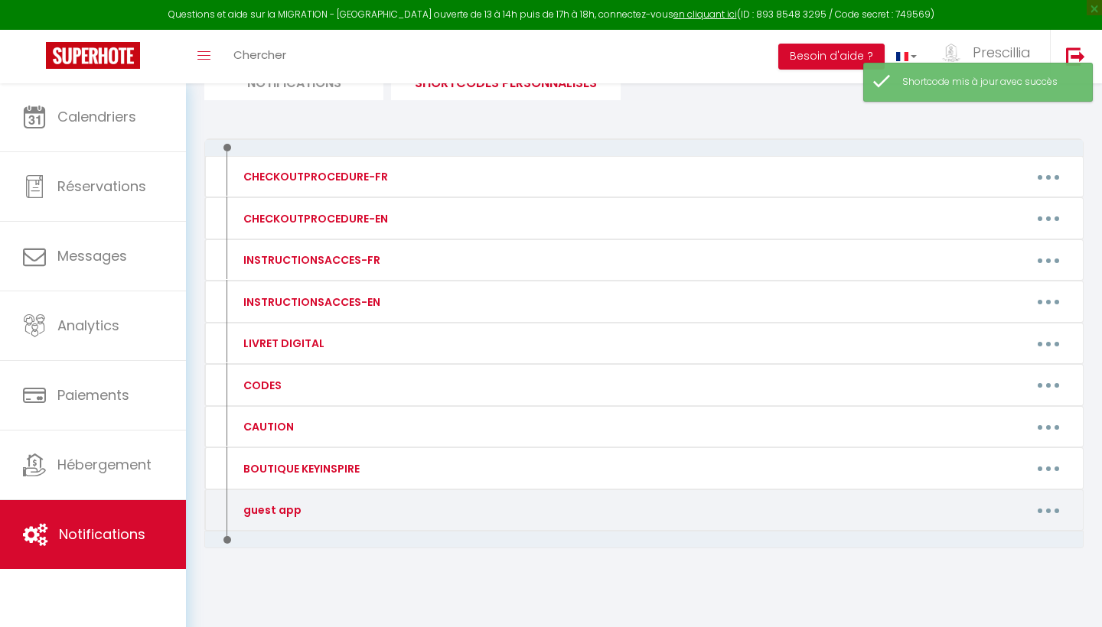
click at [1045, 504] on button "button" at bounding box center [1048, 510] width 43 height 24
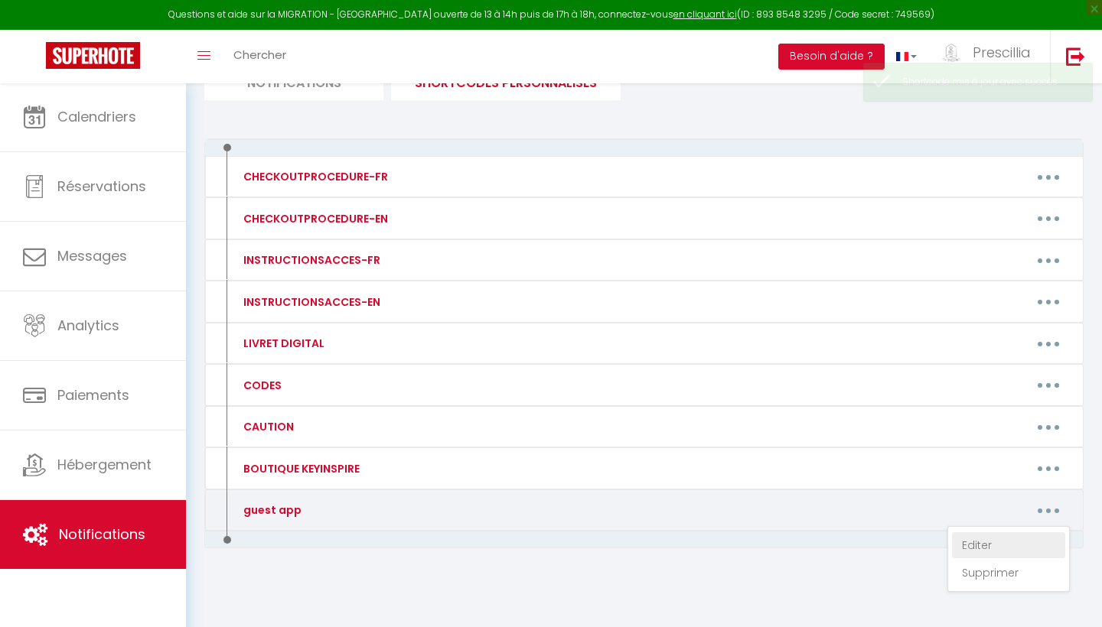
click at [980, 536] on link "Editer" at bounding box center [1008, 545] width 113 height 26
type input "guest app"
type textarea "guest app cozy up"
type textarea "[URL][DOMAIN_NAME]"
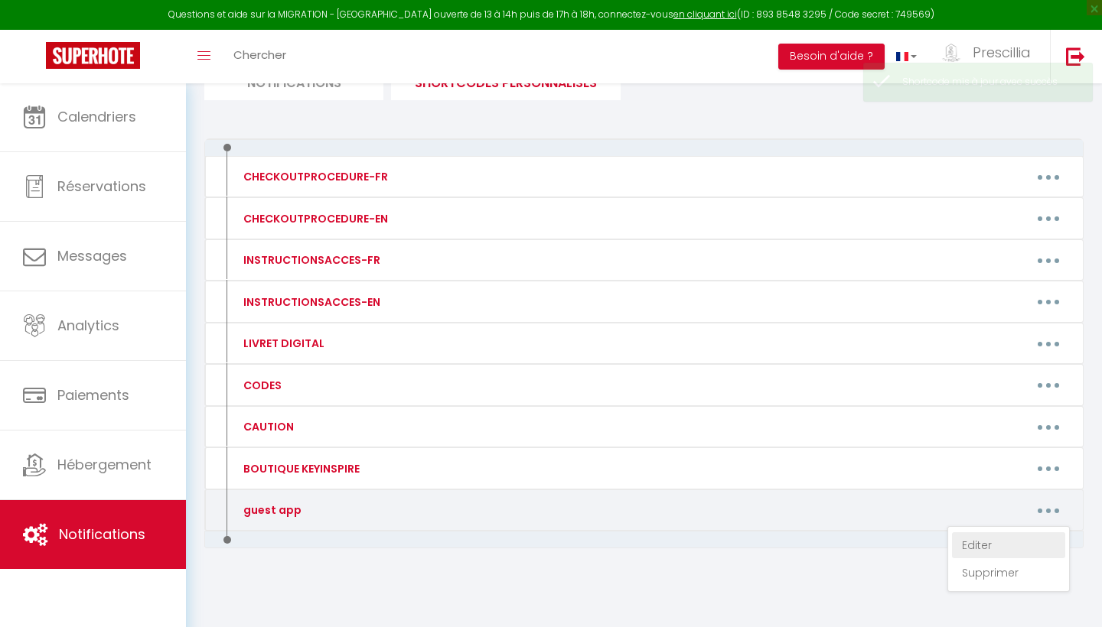
type textarea "[URL][DOMAIN_NAME]"
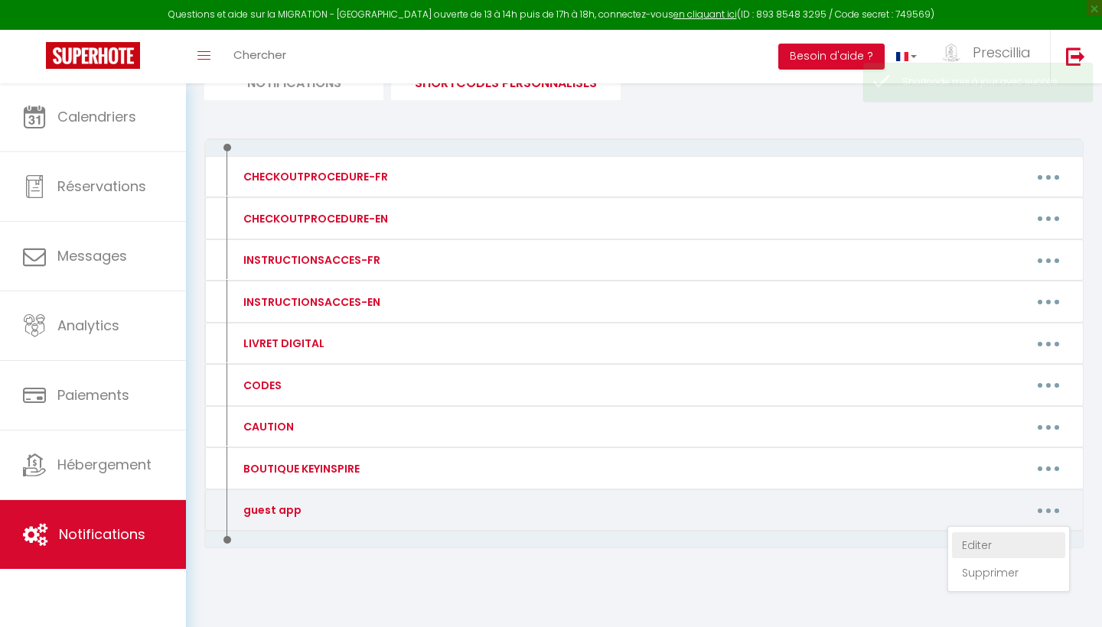
type textarea "[URL][DOMAIN_NAME]"
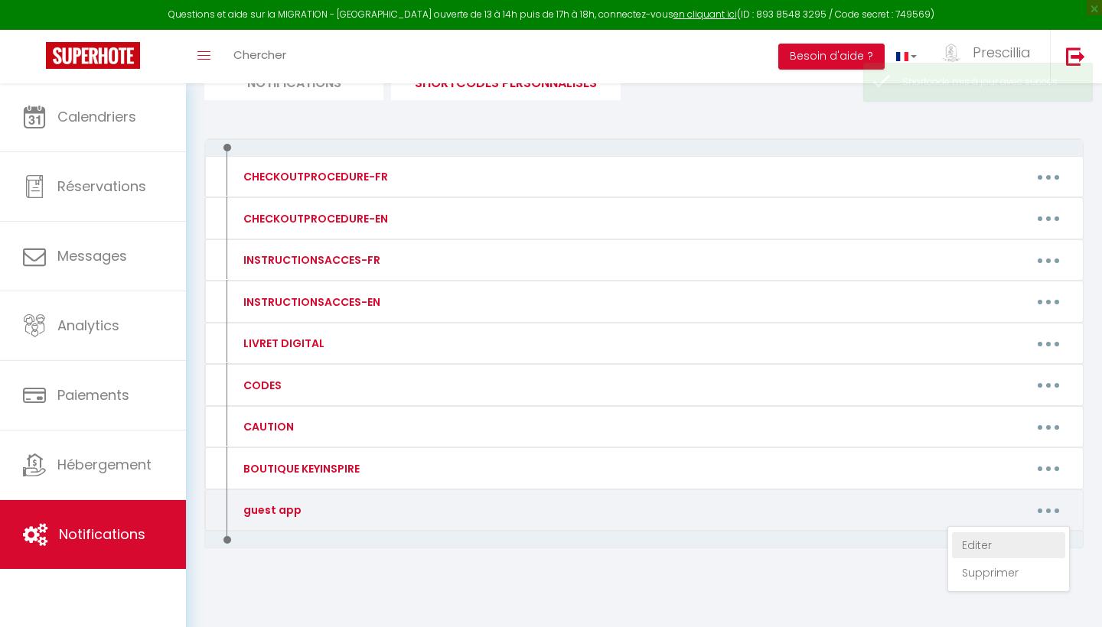
type textarea "[URL][DOMAIN_NAME]"
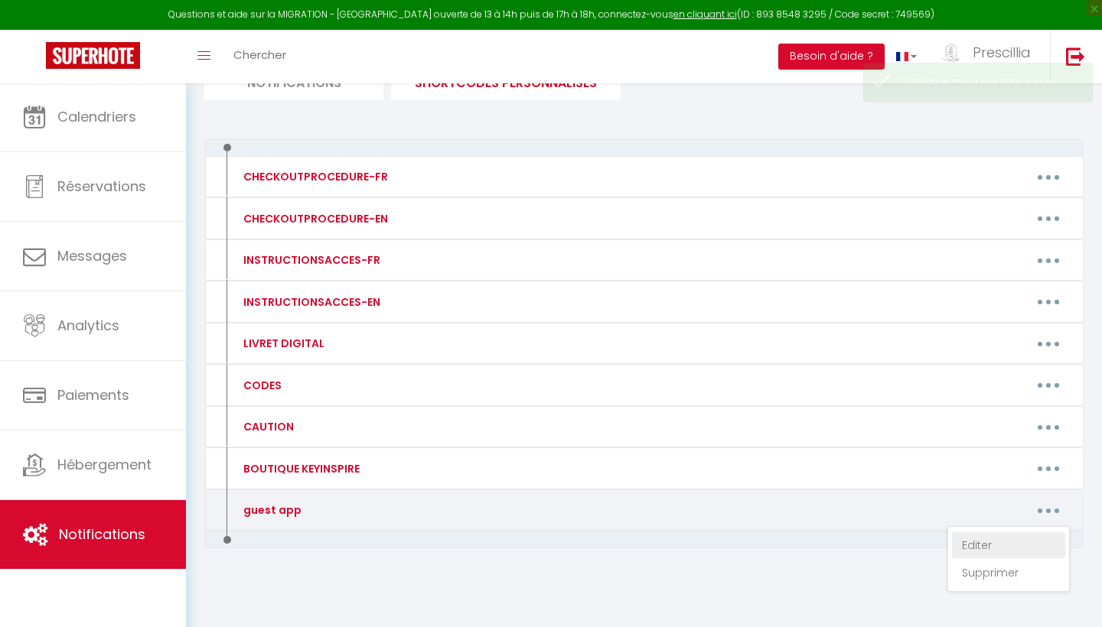
type textarea "[URL][DOMAIN_NAME]"
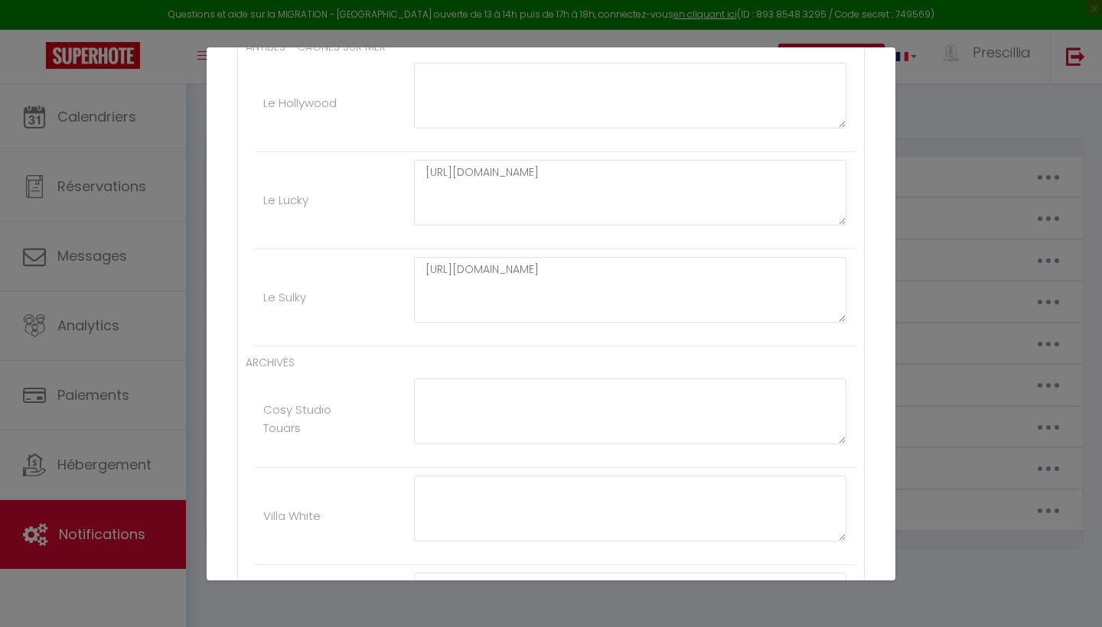
scroll to position [2128, 0]
click at [978, 581] on div "Mettre à jour le code court personnalisé × Nom * guest app Contenu * guest app …" at bounding box center [551, 313] width 1102 height 627
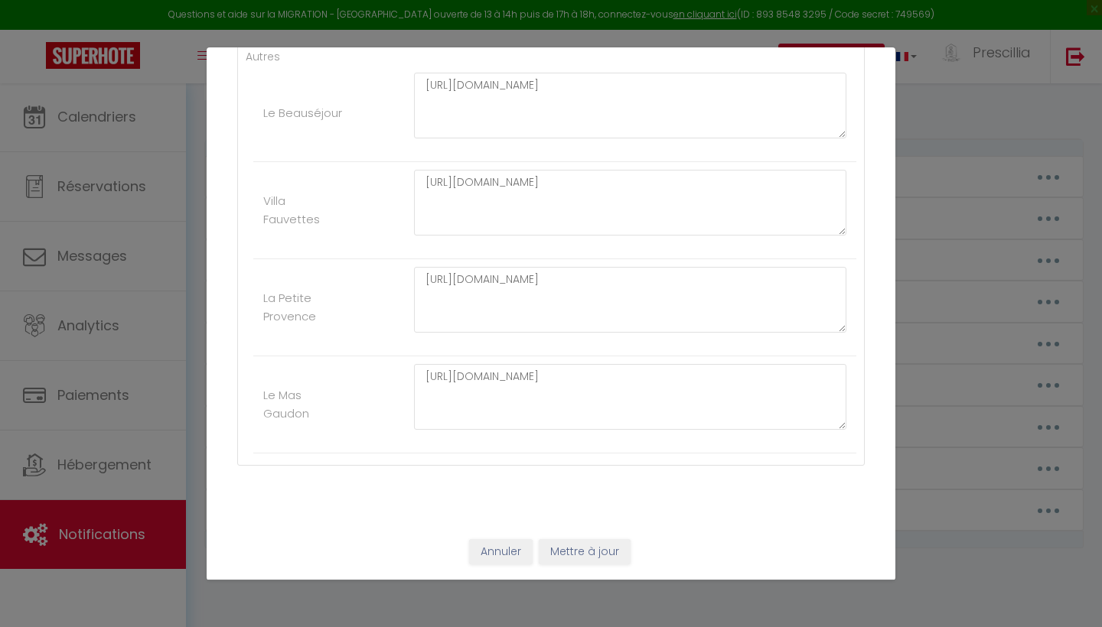
scroll to position [3089, 0]
click at [498, 552] on button "Annuler" at bounding box center [500, 553] width 63 height 26
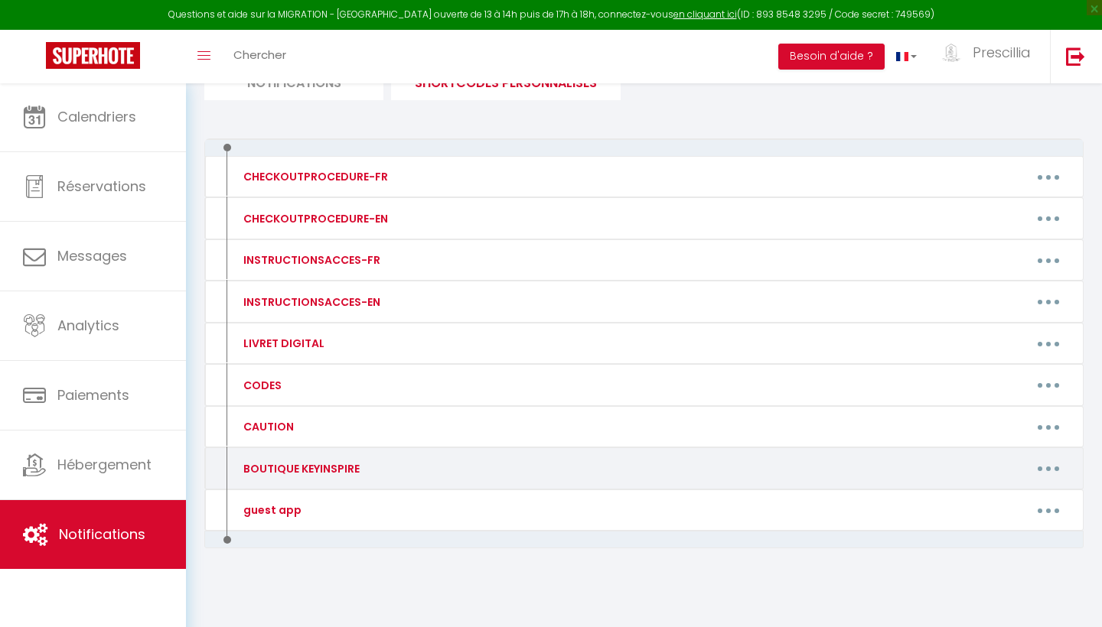
click at [1050, 463] on button "button" at bounding box center [1048, 469] width 43 height 24
click at [983, 497] on link "Editer" at bounding box center [1008, 503] width 113 height 26
type input "BOUTIQUE KEYINSPIRE"
type textarea "Boutique KEYINSPIRE"
type textarea "[URL][DOMAIN_NAME]"
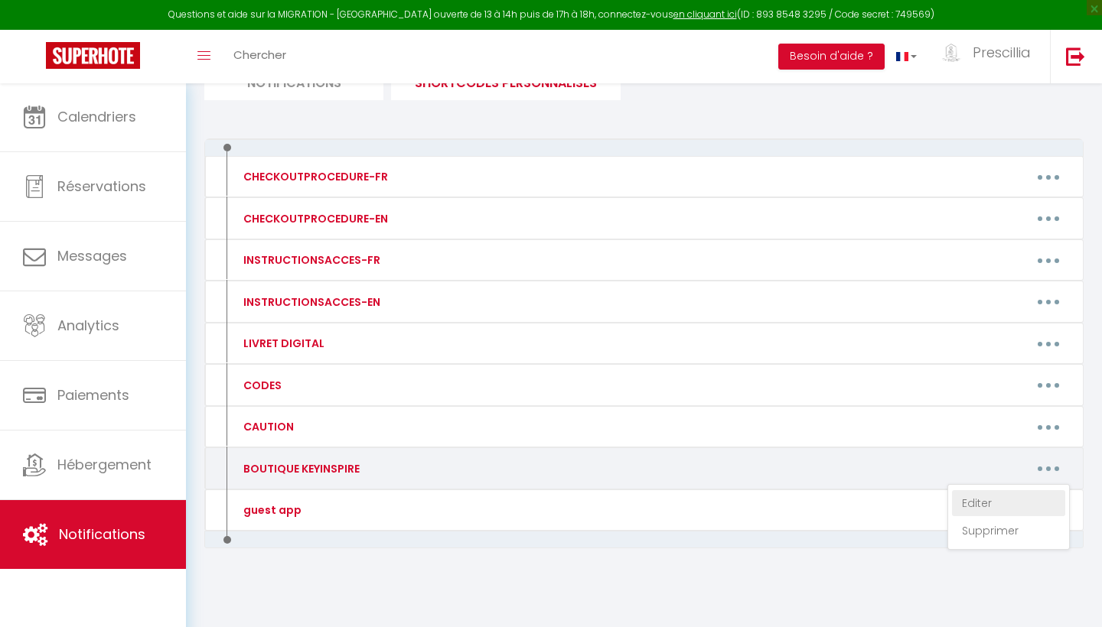
type textarea "[URL][DOMAIN_NAME]"
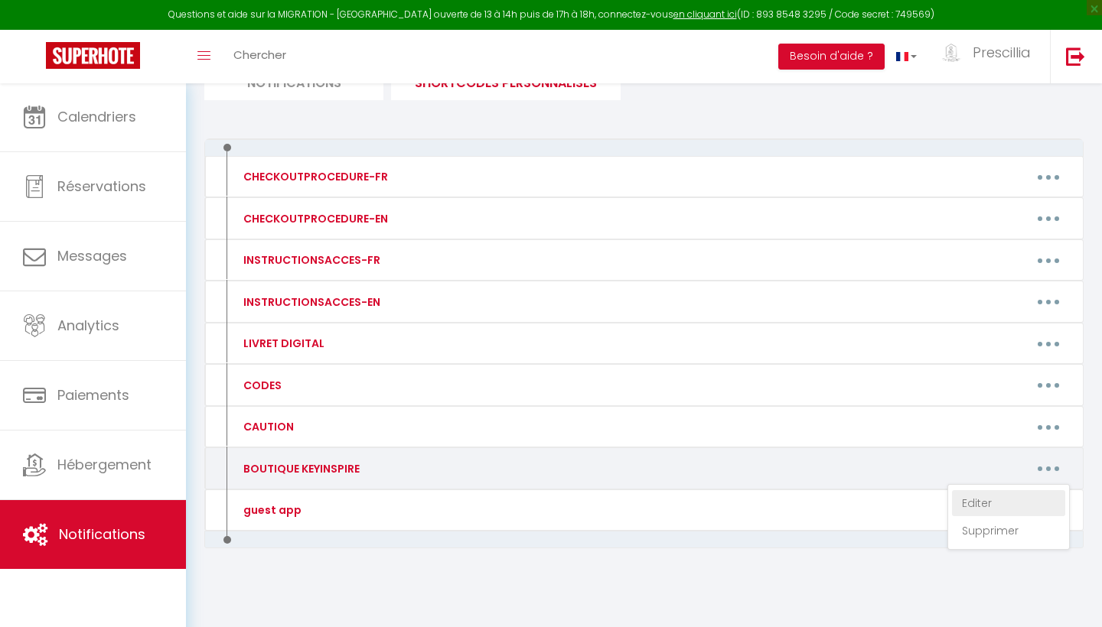
type textarea "[URL][DOMAIN_NAME]"
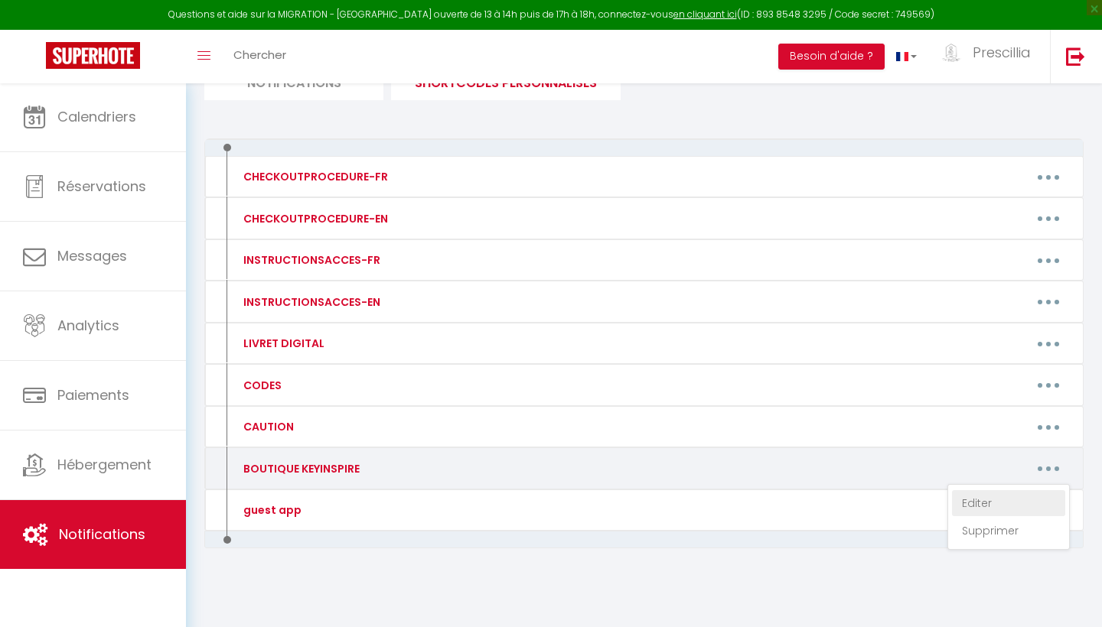
type textarea "[URL][DOMAIN_NAME]"
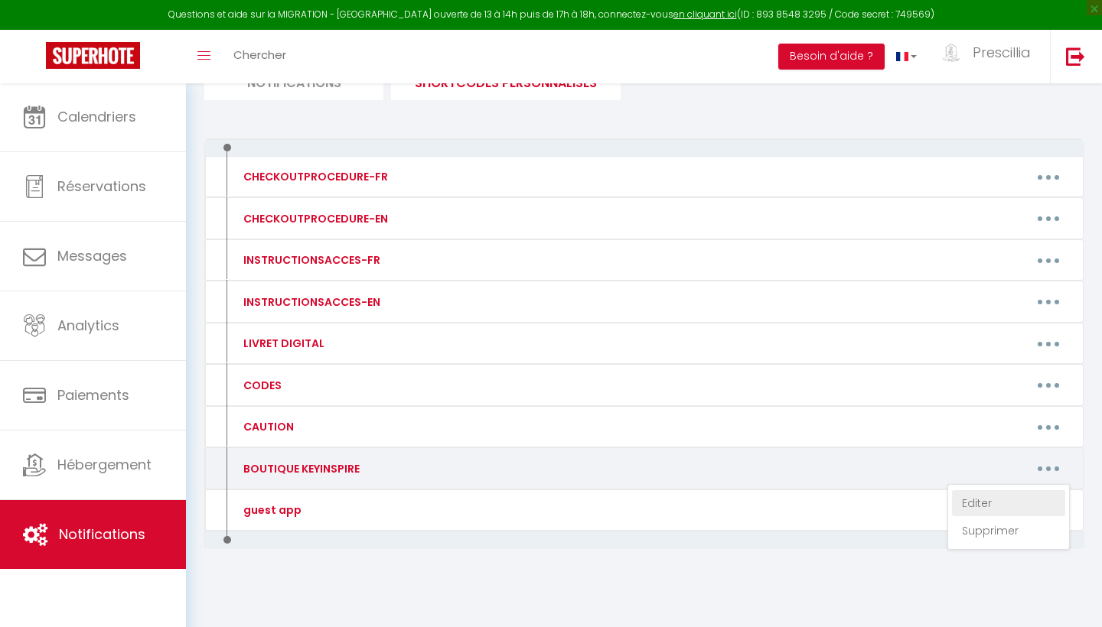
type textarea "[URL][DOMAIN_NAME]"
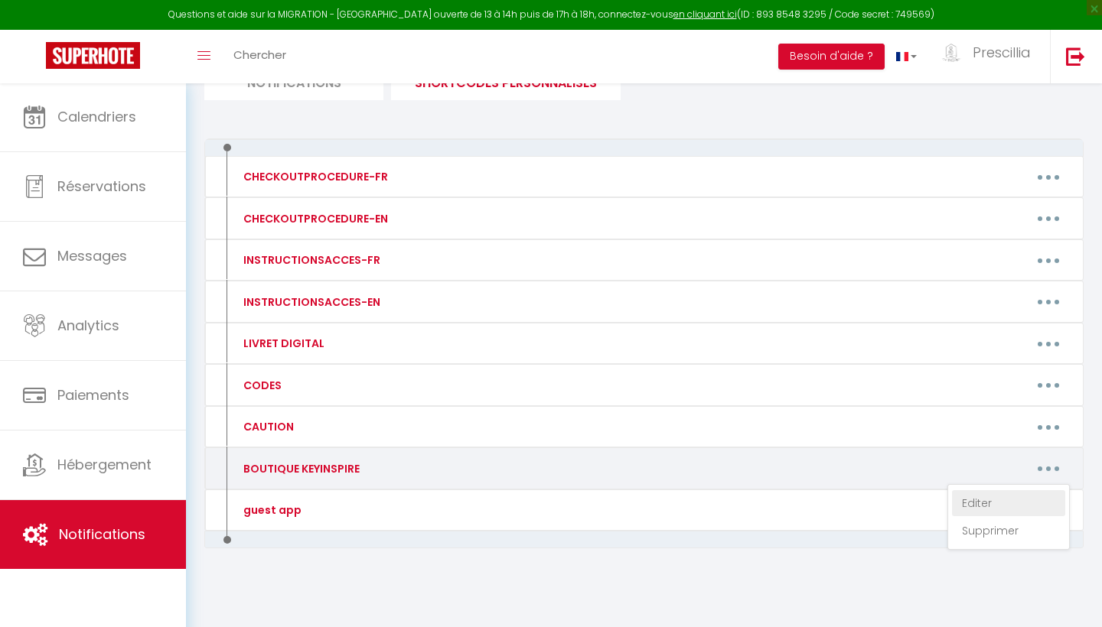
type textarea "[URL][DOMAIN_NAME]"
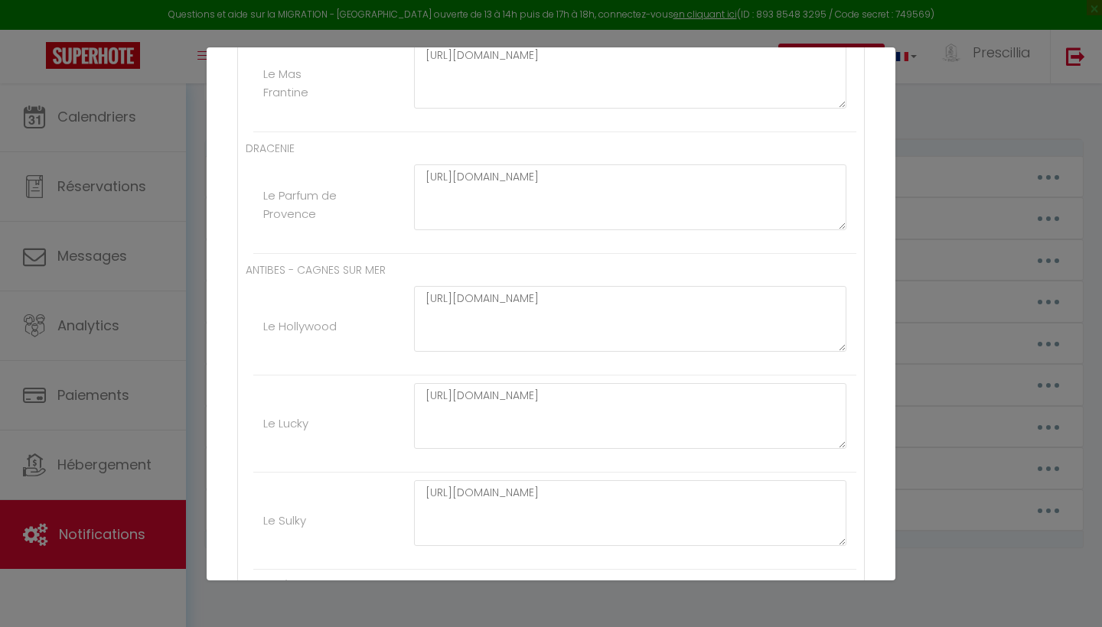
scroll to position [1905, 0]
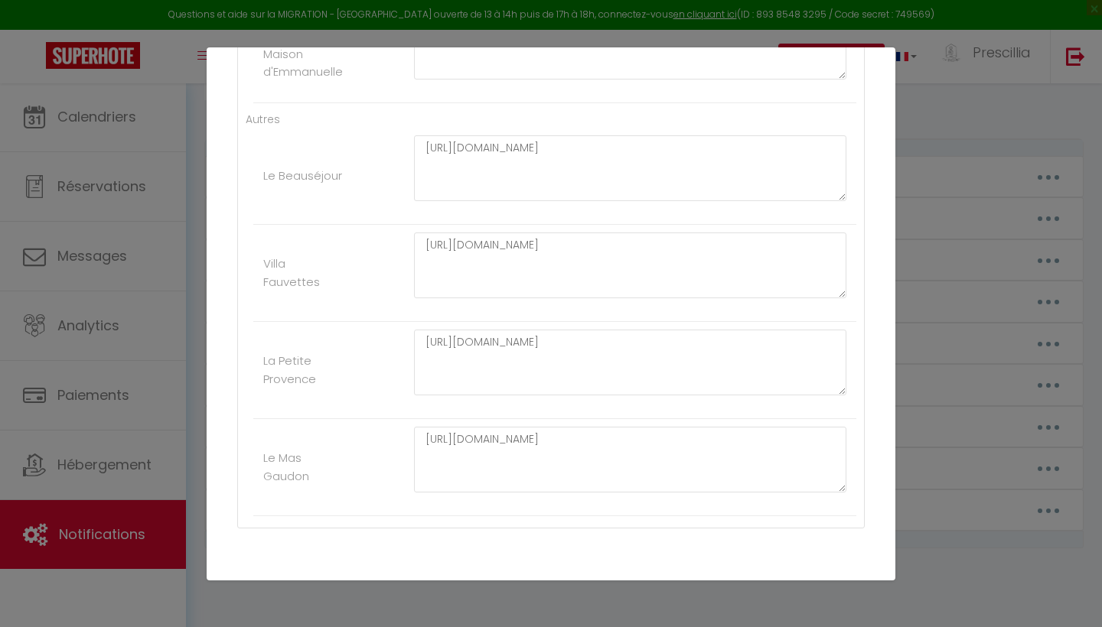
scroll to position [3063, 0]
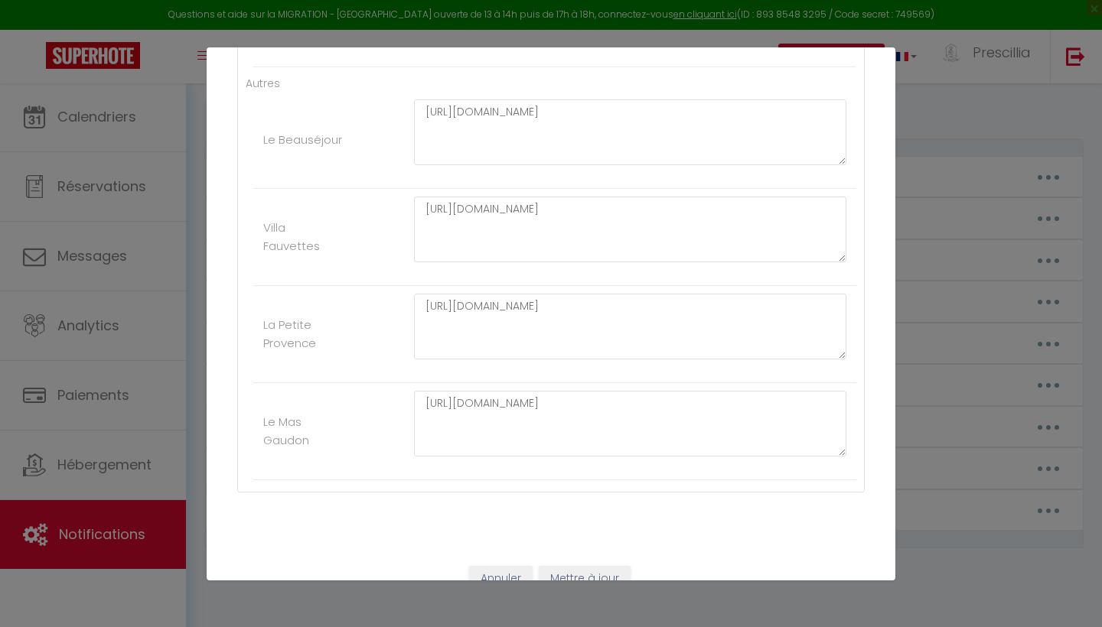
click at [578, 575] on button "Mettre à jour" at bounding box center [585, 579] width 92 height 26
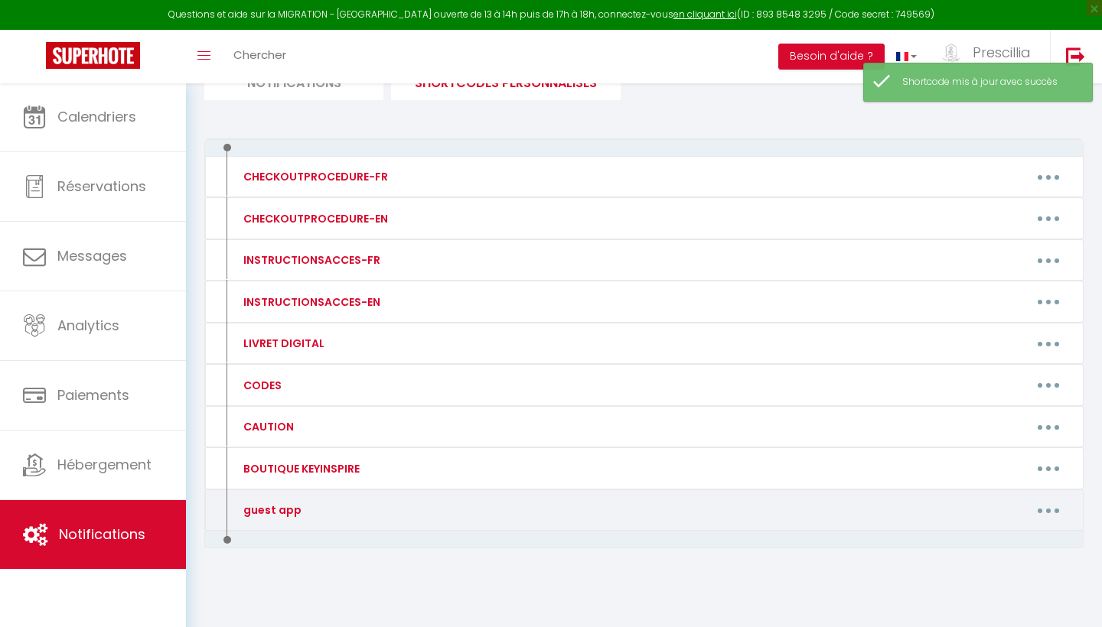
click at [1052, 508] on button "button" at bounding box center [1048, 510] width 43 height 24
click at [975, 539] on link "Editer" at bounding box center [1008, 545] width 113 height 26
type input "guest app"
type textarea "guest app cozy up"
type textarea "[URL][DOMAIN_NAME]"
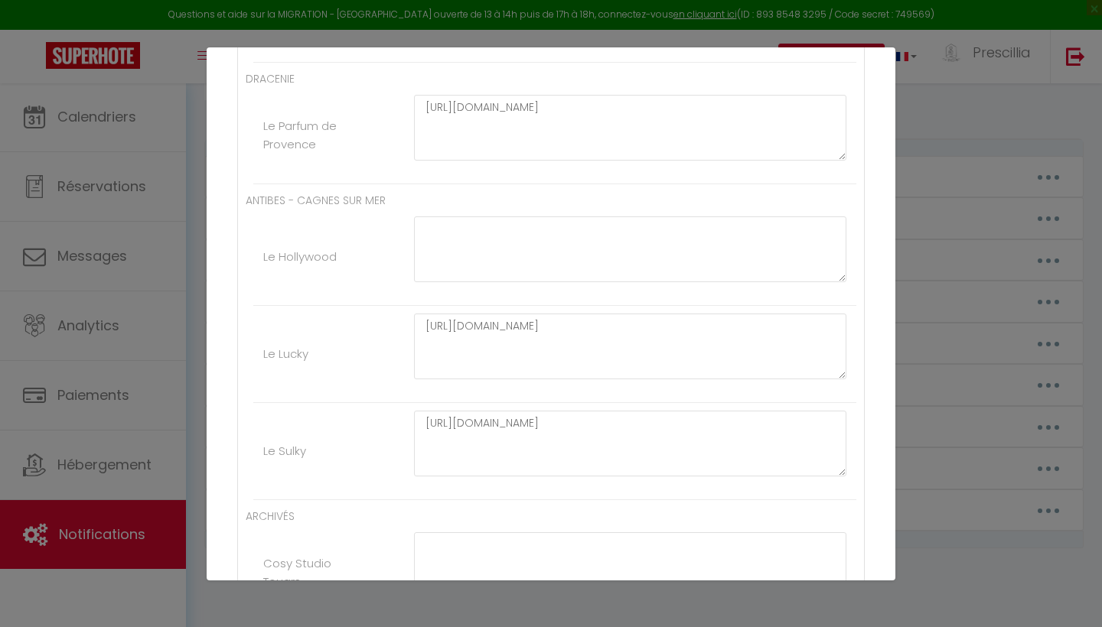
scroll to position [1968, 0]
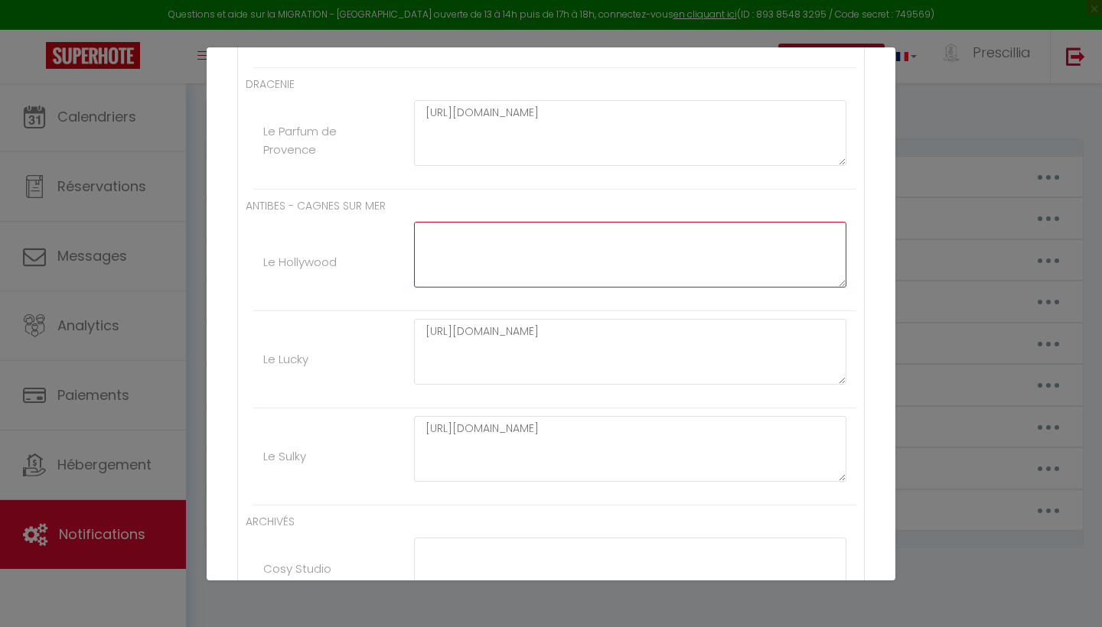
paste textarea "[URL][DOMAIN_NAME]"
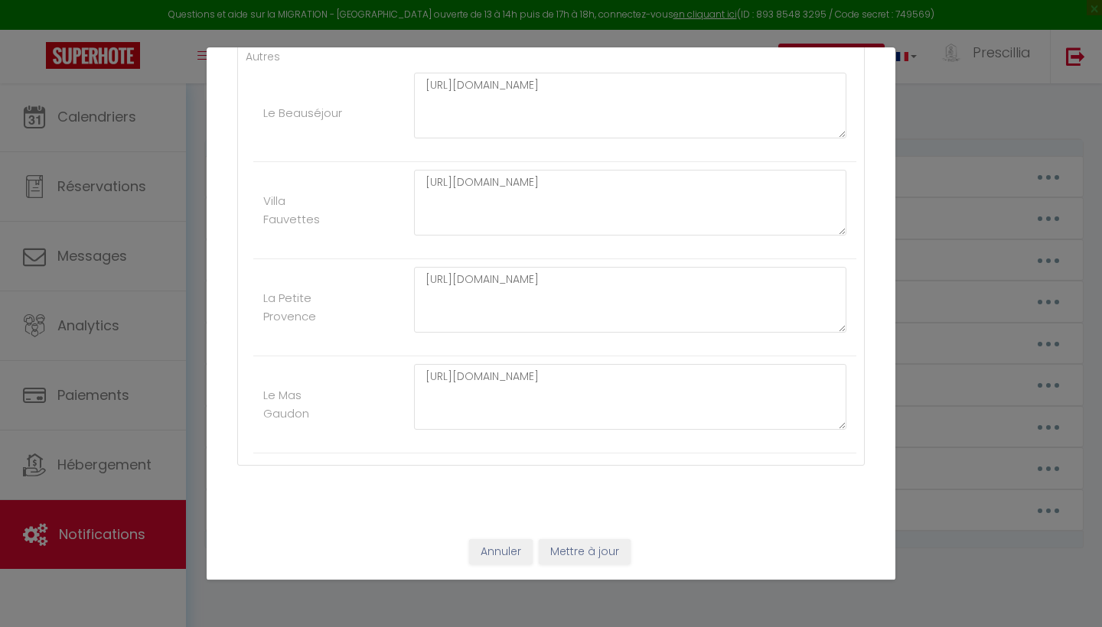
scroll to position [3089, 0]
click at [598, 557] on button "Mettre à jour" at bounding box center [585, 553] width 92 height 26
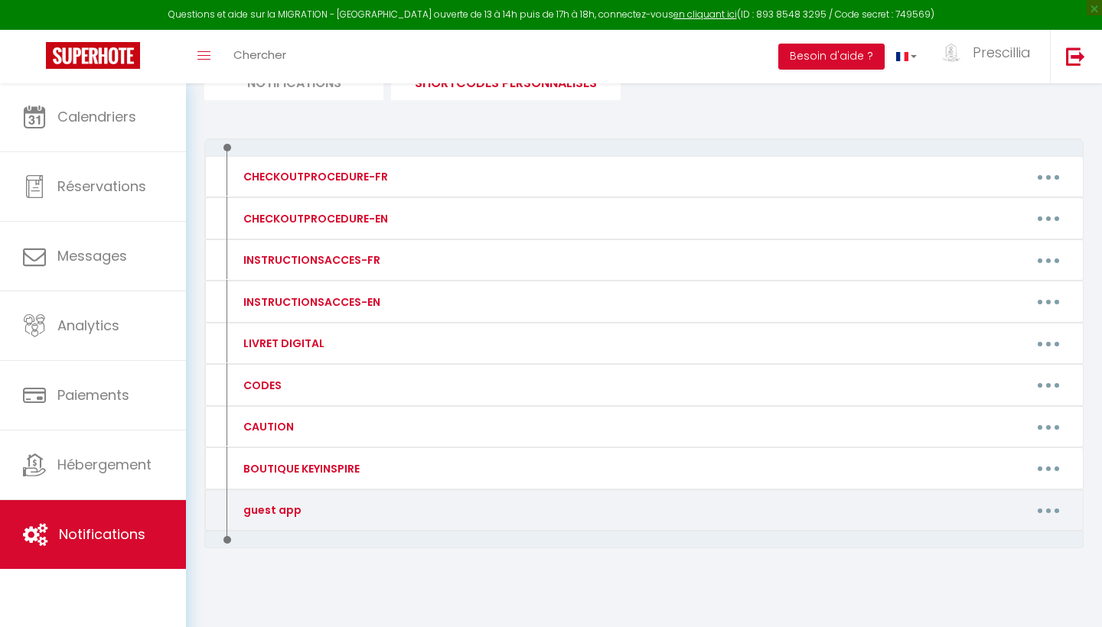
click at [1050, 505] on button "button" at bounding box center [1048, 510] width 43 height 24
click at [967, 547] on link "Editer" at bounding box center [1008, 545] width 113 height 26
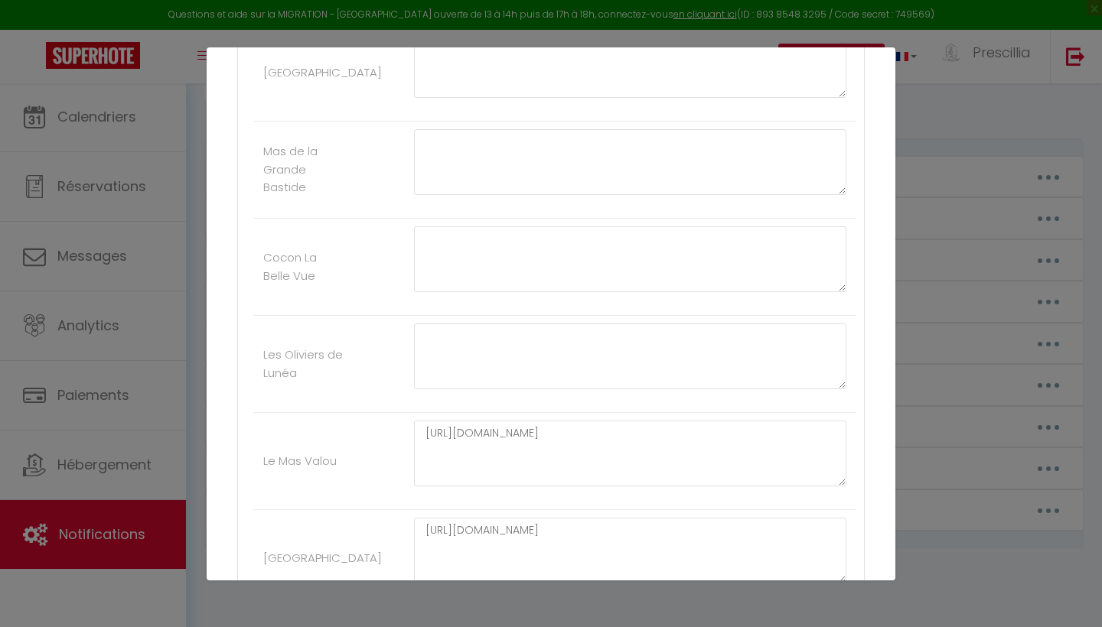
scroll to position [457, 0]
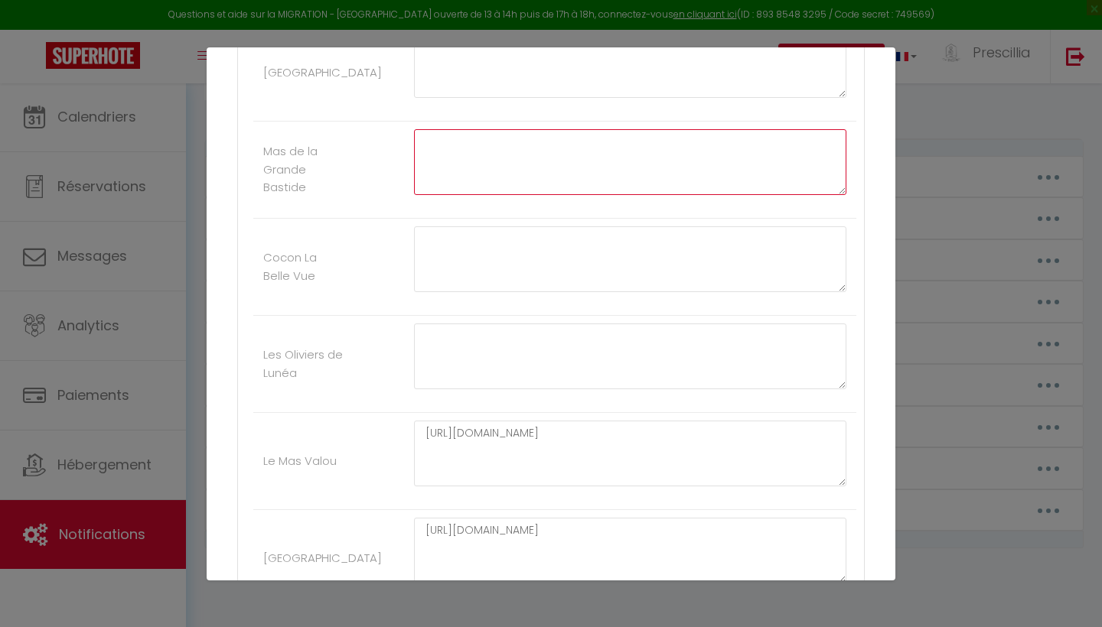
click at [436, 144] on textarea at bounding box center [630, 162] width 432 height 66
paste textarea "[URL][DOMAIN_NAME]"
click at [512, 142] on textarea "[URL][DOMAIN_NAME]" at bounding box center [630, 162] width 432 height 66
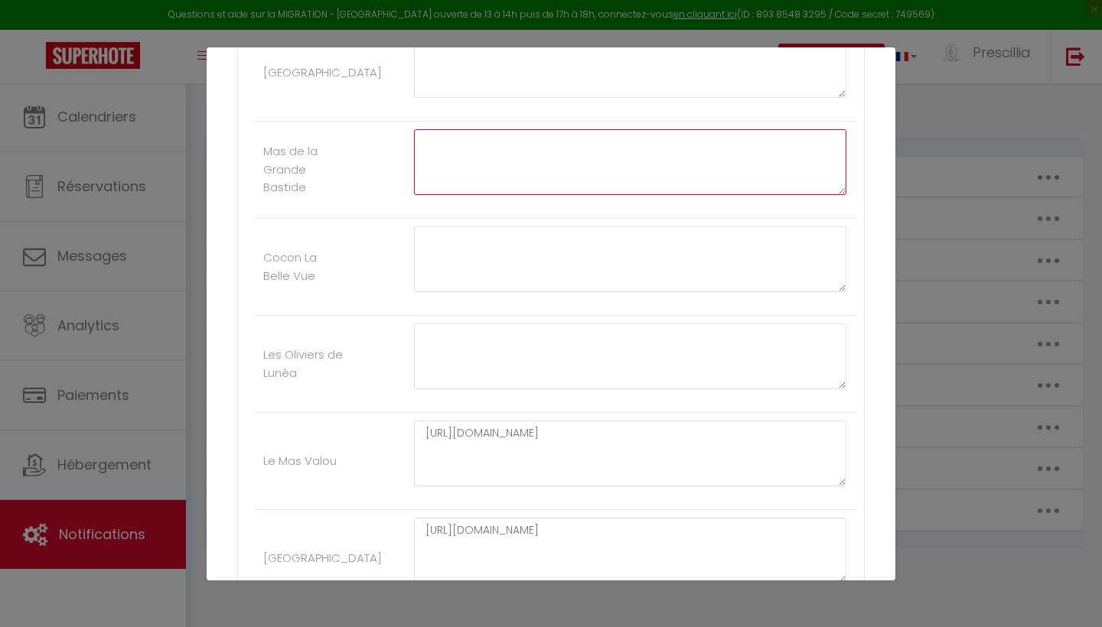
paste textarea "[URL][DOMAIN_NAME]"
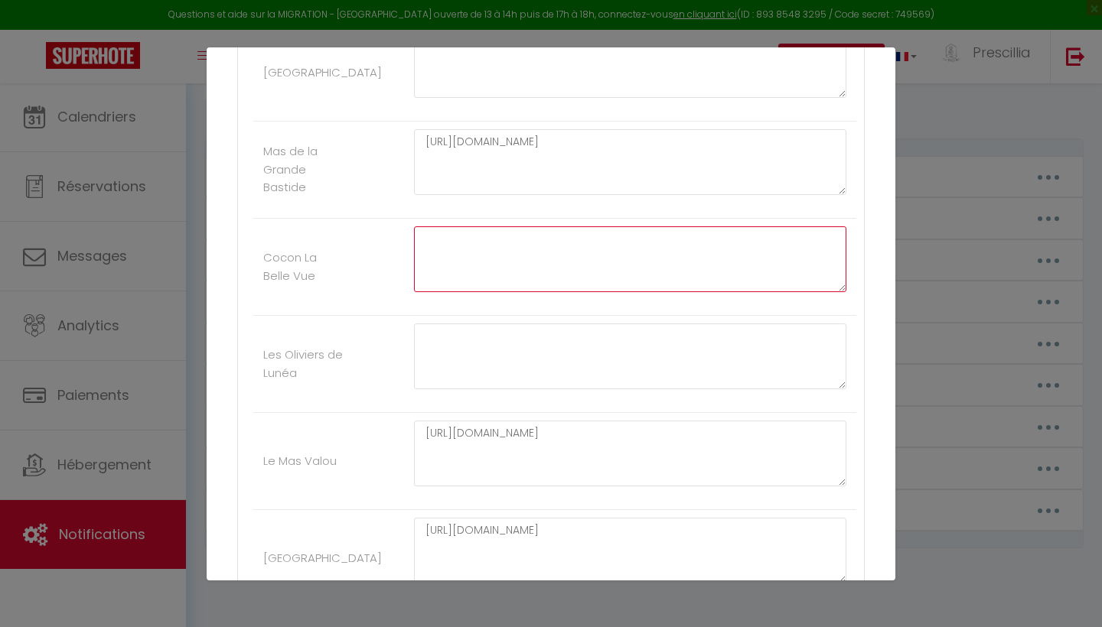
click at [460, 261] on textarea at bounding box center [630, 259] width 432 height 66
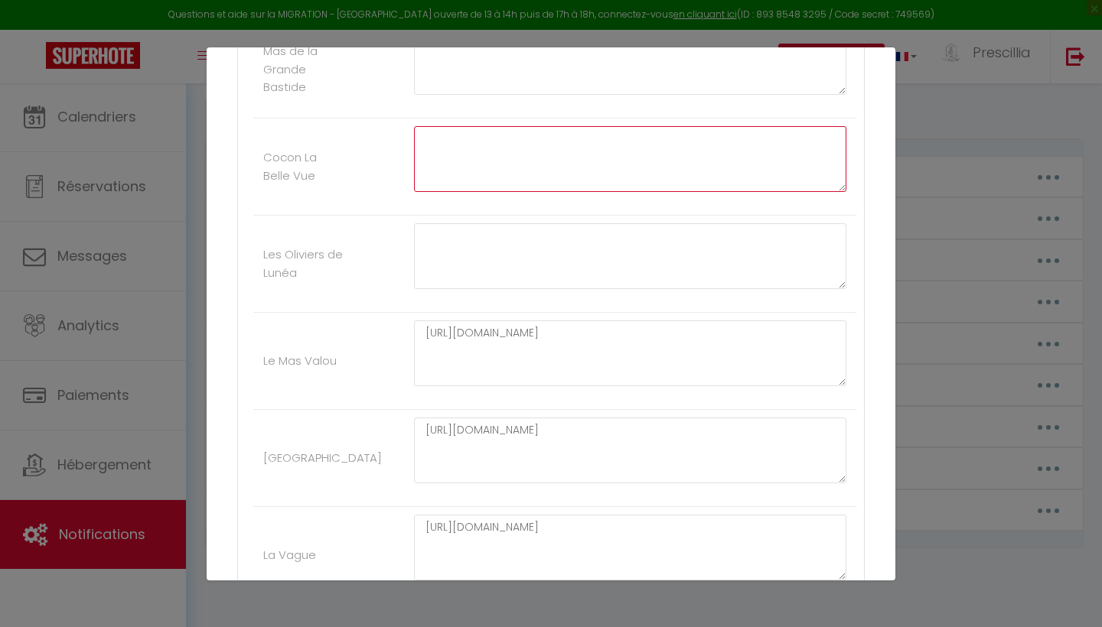
scroll to position [556, 0]
